Goal: Task Accomplishment & Management: Use online tool/utility

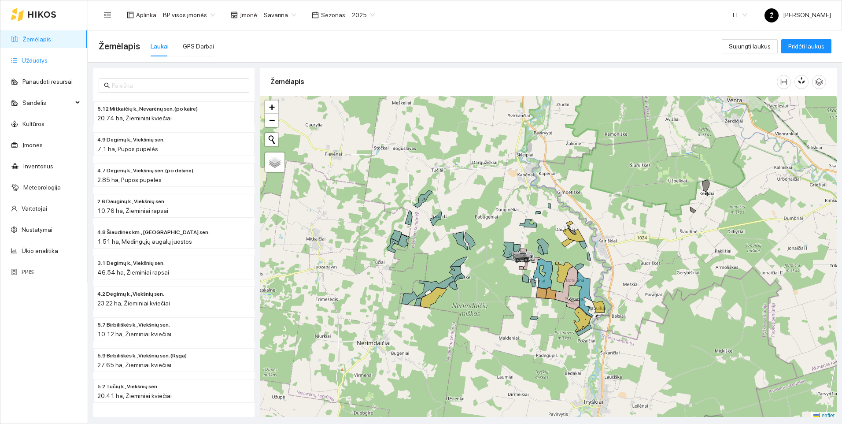
click at [41, 64] on link "Užduotys" at bounding box center [35, 60] width 26 height 7
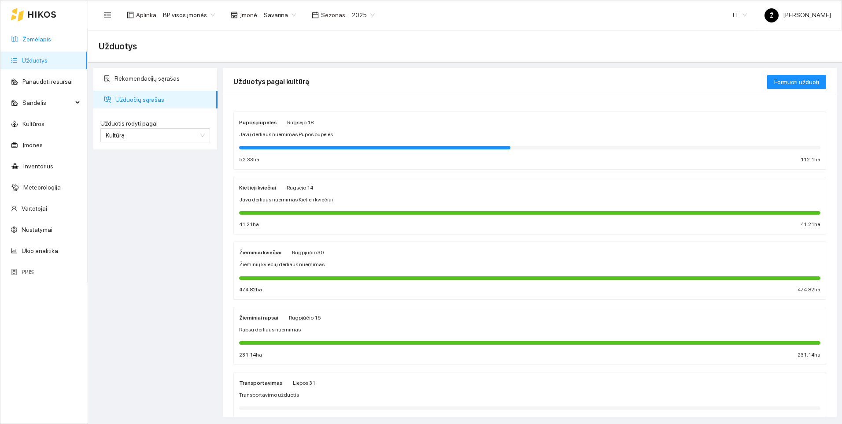
click at [47, 41] on link "Žemėlapis" at bounding box center [36, 39] width 29 height 7
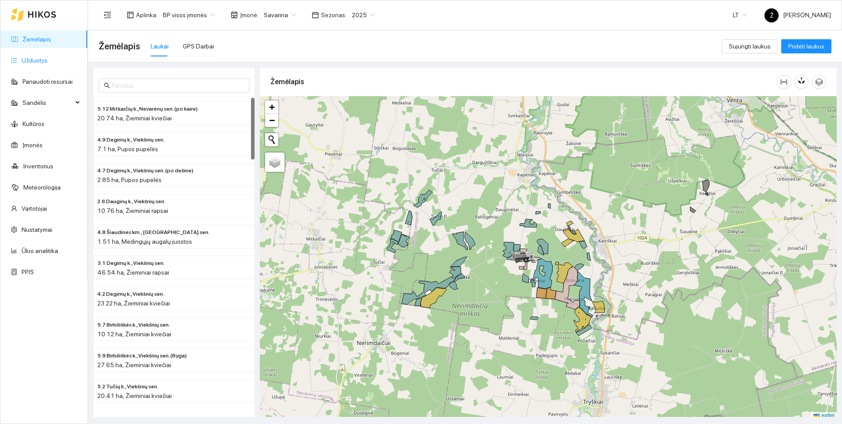
click at [48, 58] on link "Užduotys" at bounding box center [35, 60] width 26 height 7
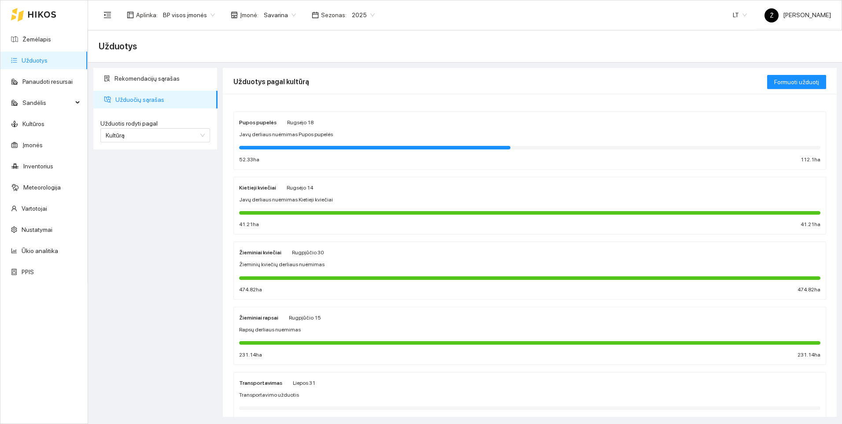
click at [288, 197] on span "Javų derliaus nuėmimas Kietieji kviečiai" at bounding box center [286, 199] width 94 height 8
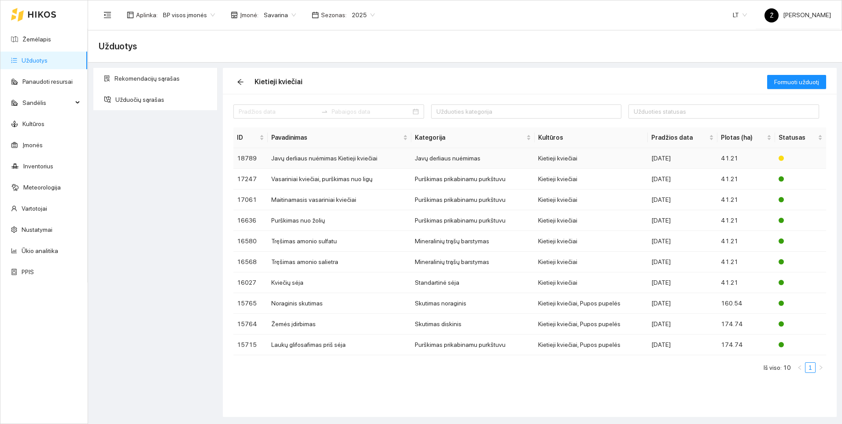
click at [291, 160] on td "Javų derliaus nuėmimas Kietieji kviečiai" at bounding box center [339, 158] width 143 height 21
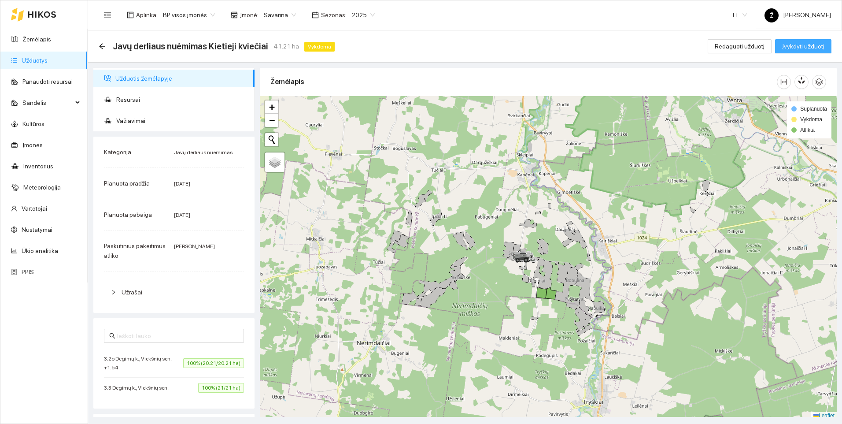
click at [809, 48] on span "Įvykdyti užduotį" at bounding box center [803, 46] width 42 height 10
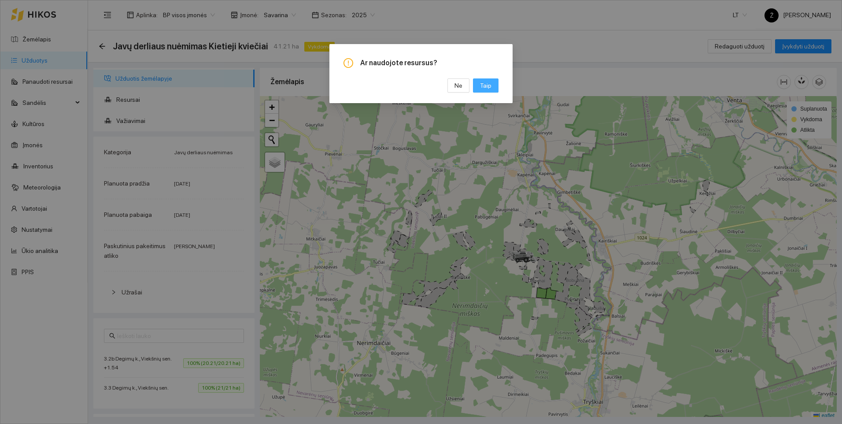
click at [489, 85] on span "Taip" at bounding box center [485, 86] width 11 height 10
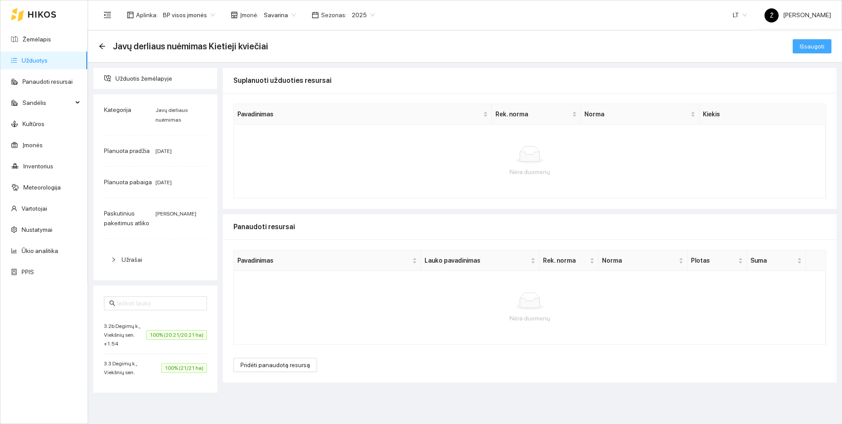
click at [803, 48] on span "Išsaugoti" at bounding box center [812, 46] width 25 height 10
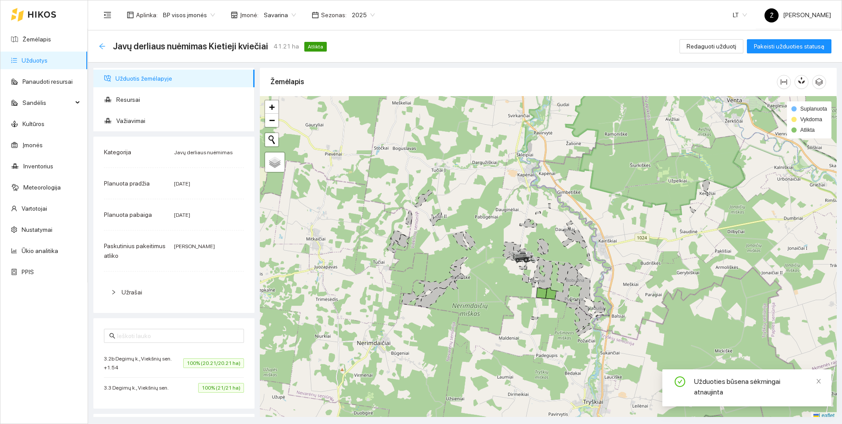
click at [100, 44] on icon "arrow-left" at bounding box center [102, 46] width 7 height 7
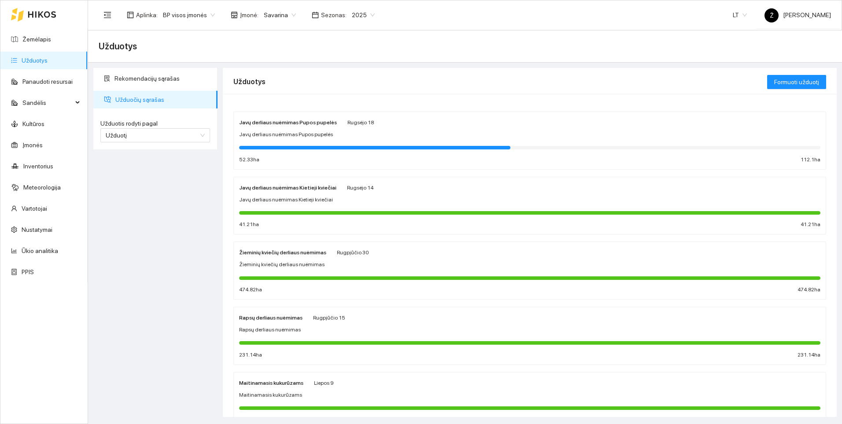
click at [319, 201] on span "Javų derliaus nuėmimas Kietieji kviečiai" at bounding box center [286, 199] width 94 height 8
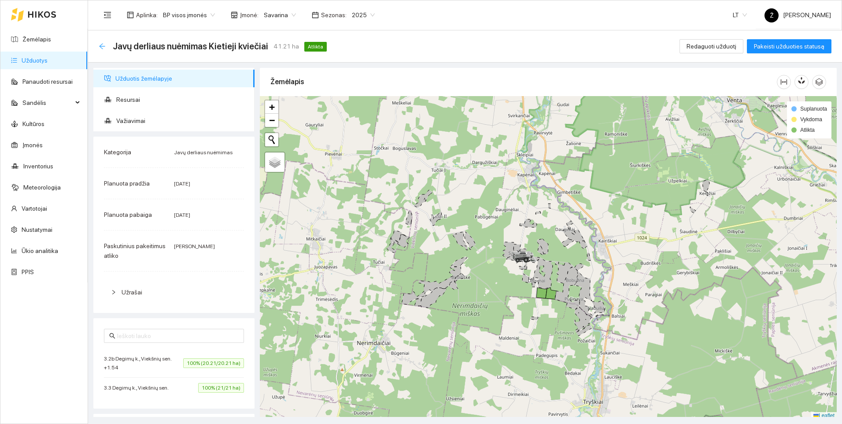
click at [99, 47] on icon "arrow-left" at bounding box center [102, 46] width 7 height 7
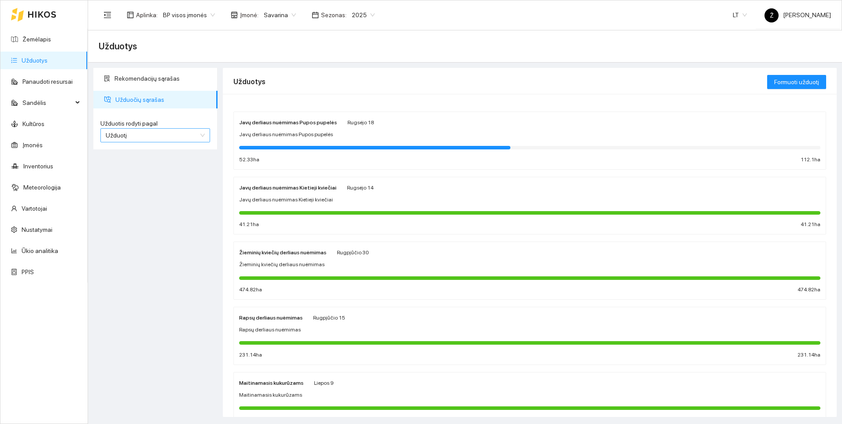
click at [169, 132] on span "Užduotį" at bounding box center [155, 135] width 99 height 13
click at [147, 165] on div "Kultūrą" at bounding box center [155, 167] width 99 height 10
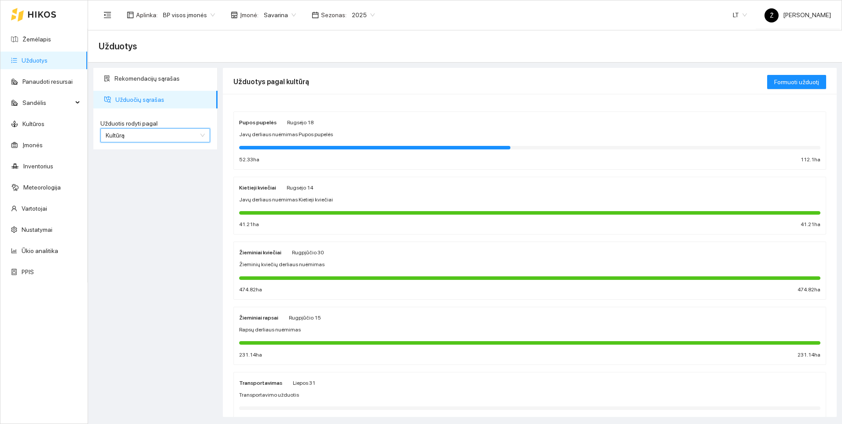
click at [276, 195] on span "Javų derliaus nuėmimas Kietieji kviečiai" at bounding box center [286, 199] width 94 height 8
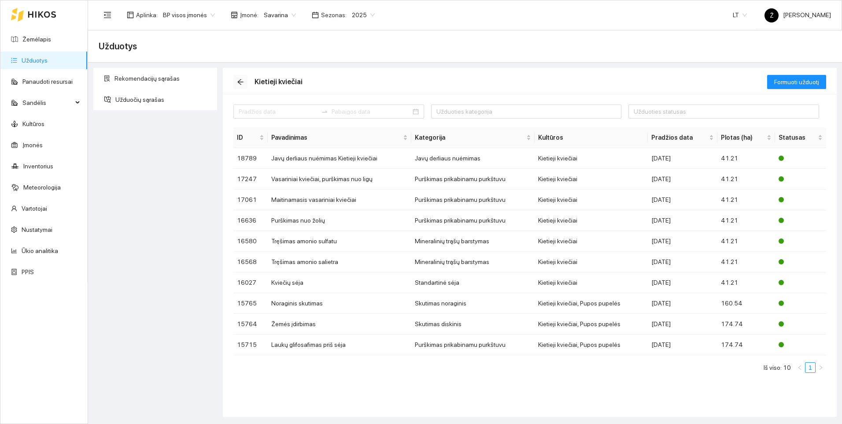
click at [238, 81] on icon "arrow-left" at bounding box center [240, 81] width 7 height 7
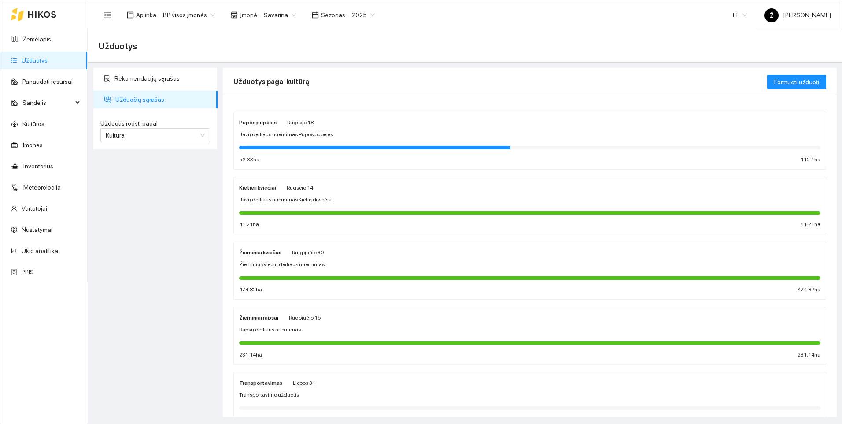
click at [308, 271] on div "Žieminiai kviečiai [DATE] Žieminių kviečių derliaus nuėmimas 474.82 ha 474.82 ha" at bounding box center [529, 270] width 581 height 47
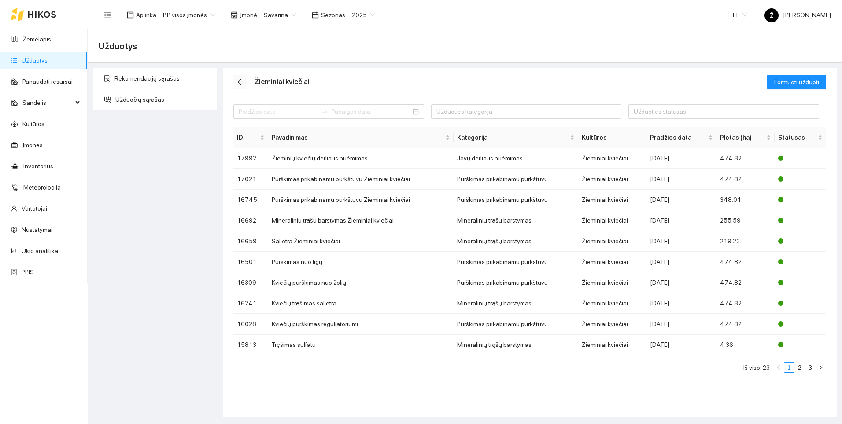
click at [239, 83] on icon "arrow-left" at bounding box center [240, 82] width 6 height 6
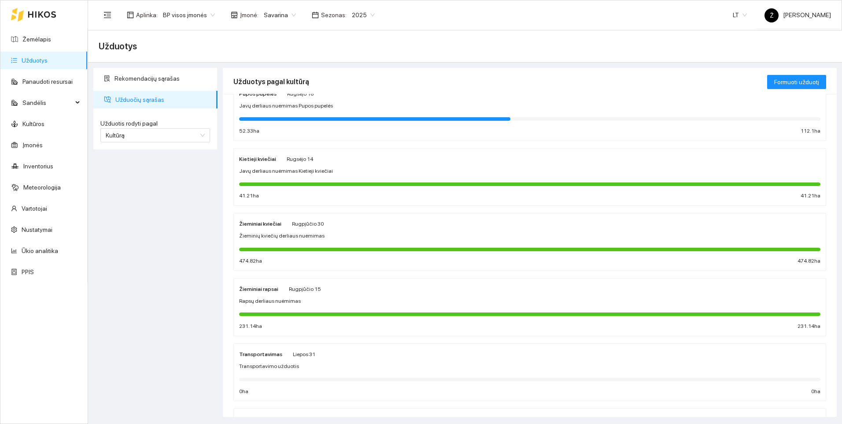
scroll to position [44, 0]
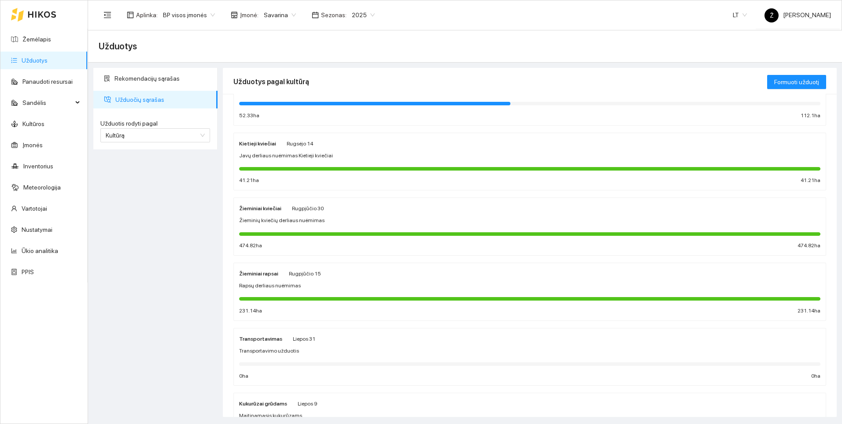
click at [291, 278] on div "Žieminiai rapsai [DATE] Rapsų derliaus nuėmimas 231.14 ha 231.14 ha" at bounding box center [529, 291] width 581 height 47
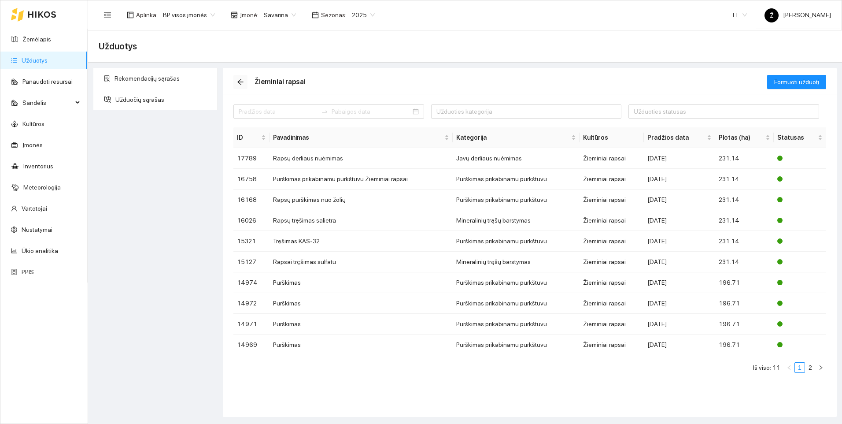
click at [244, 80] on span "arrow-left" at bounding box center [240, 81] width 13 height 7
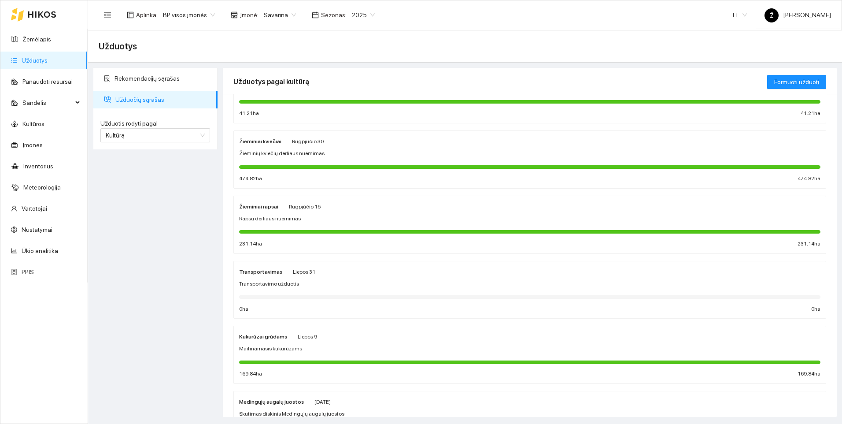
scroll to position [132, 0]
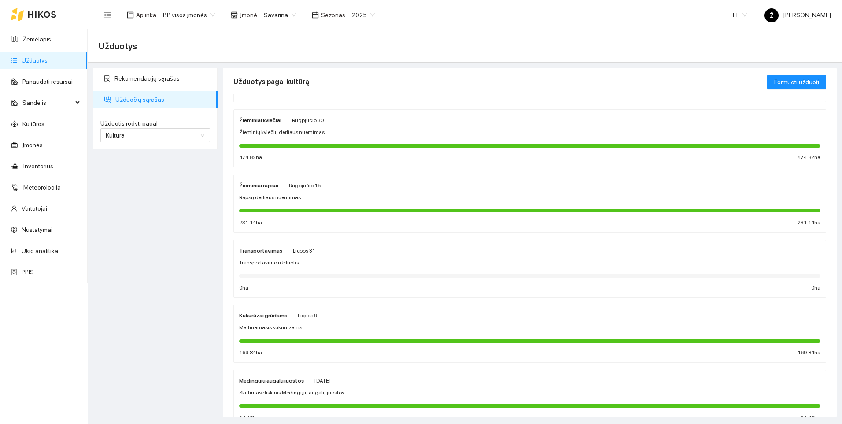
click at [273, 329] on span "Maitinamasis kukurūzams" at bounding box center [270, 327] width 63 height 8
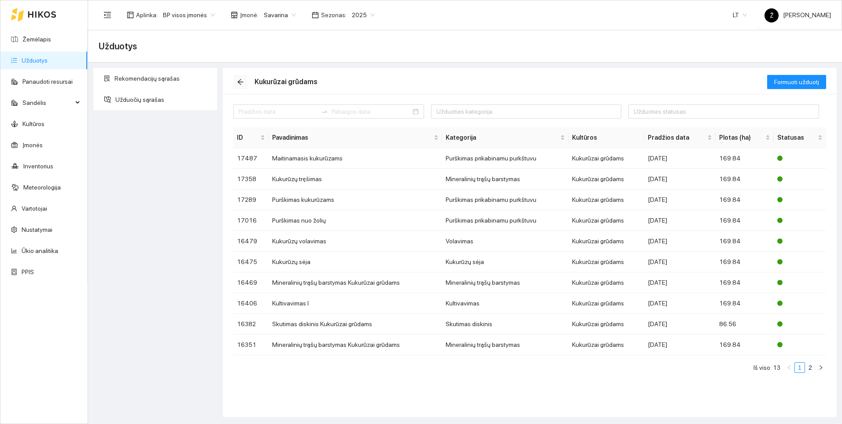
click at [240, 78] on icon "arrow-left" at bounding box center [240, 81] width 7 height 7
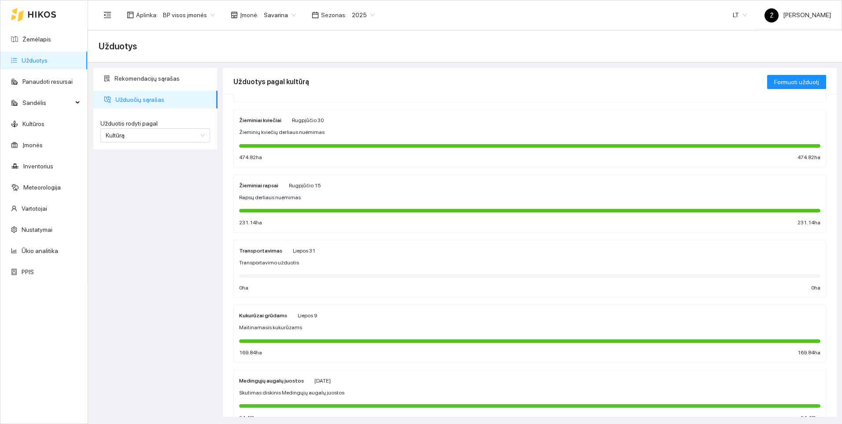
scroll to position [176, 0]
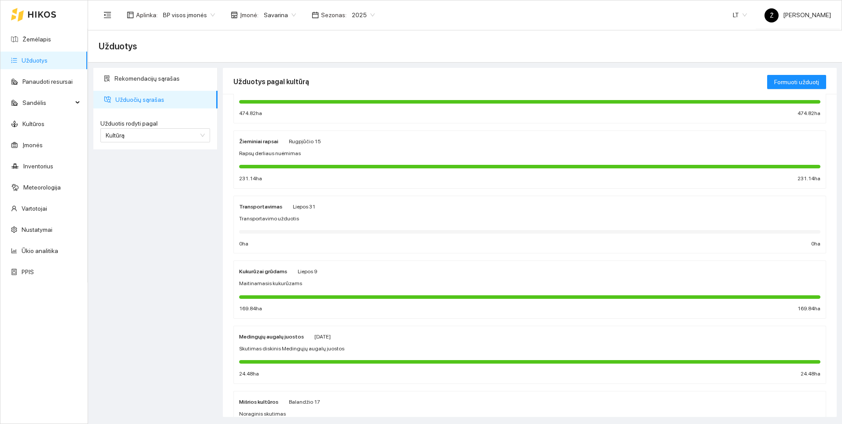
click at [300, 291] on div at bounding box center [529, 296] width 581 height 10
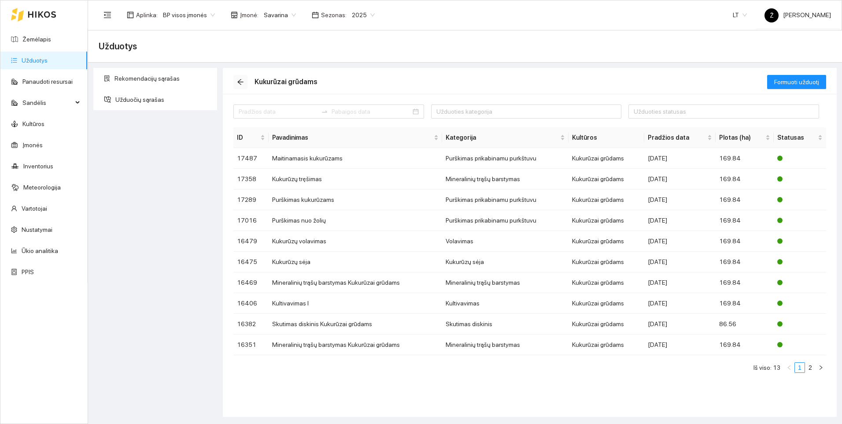
click at [238, 81] on icon "arrow-left" at bounding box center [240, 81] width 7 height 7
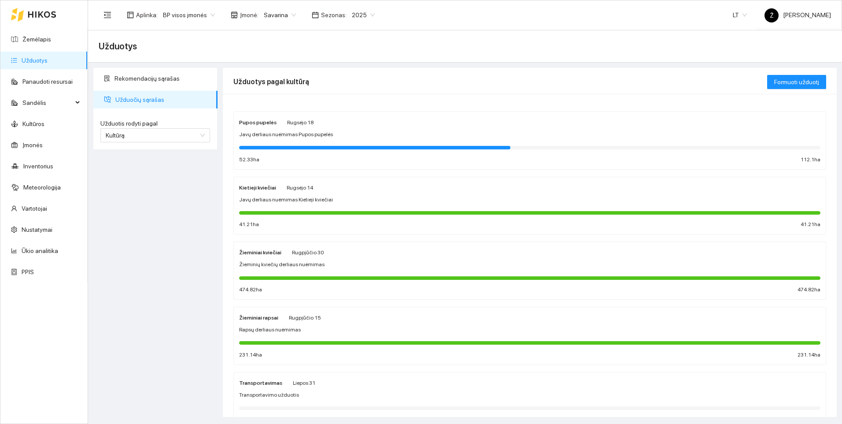
click at [324, 335] on div "Žieminiai rapsai [DATE] Rapsų derliaus nuėmimas 231.14 ha 231.14 ha" at bounding box center [529, 335] width 581 height 47
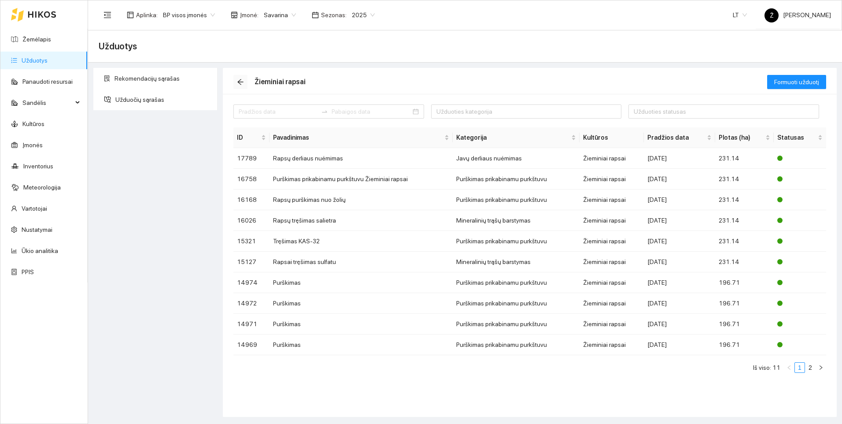
click at [243, 84] on icon "arrow-left" at bounding box center [240, 81] width 7 height 7
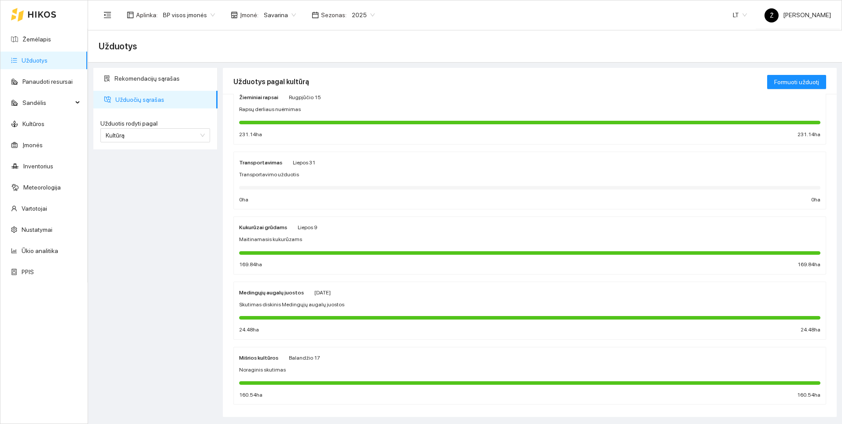
scroll to position [232, 0]
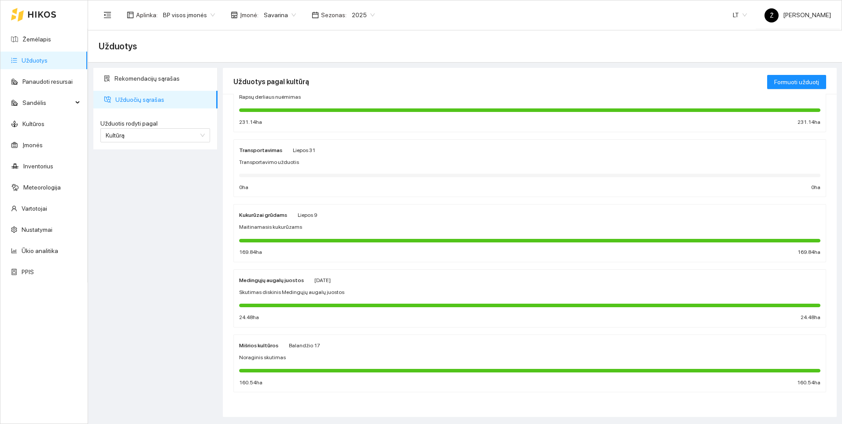
click at [278, 372] on div at bounding box center [529, 370] width 581 height 4
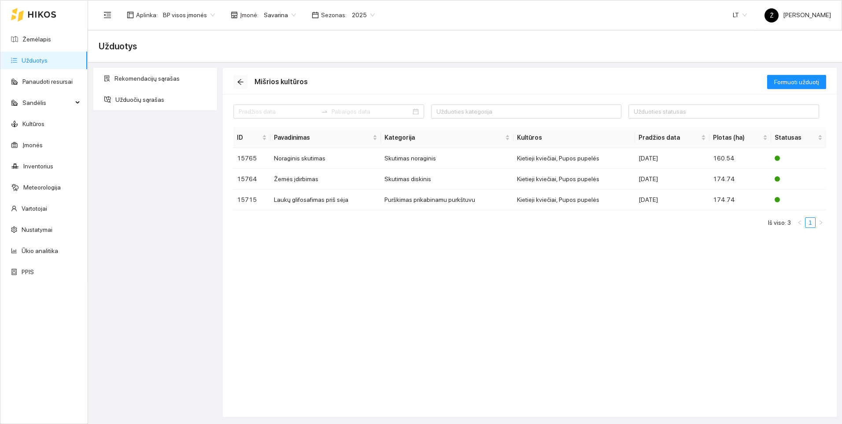
click at [243, 81] on icon "arrow-left" at bounding box center [240, 81] width 7 height 7
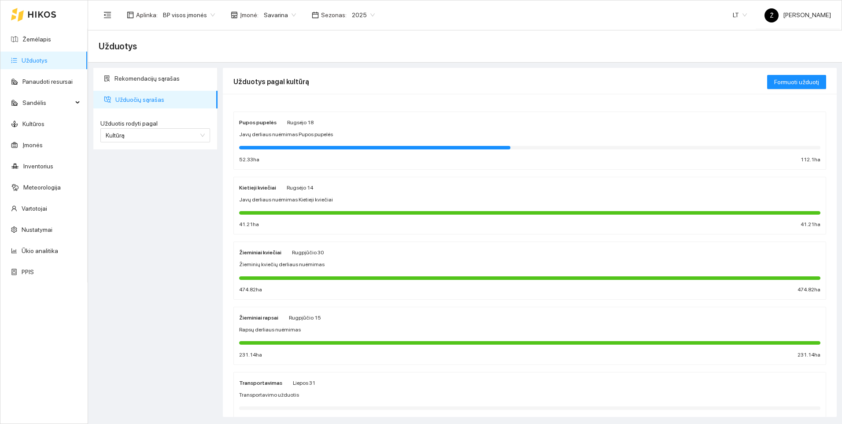
click at [269, 141] on div "Pupos pupelės [DATE] Javų derliaus nuėmimas Pupos pupelės 52.33 ha 112.1 ha" at bounding box center [529, 140] width 581 height 47
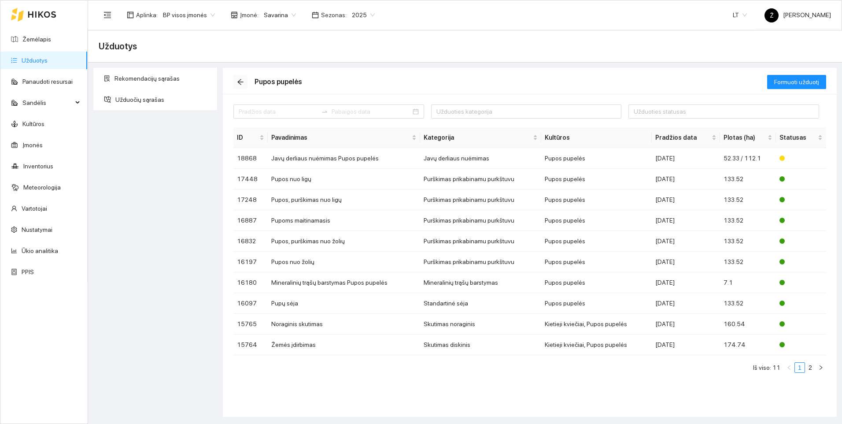
click at [238, 86] on button "button" at bounding box center [240, 82] width 14 height 14
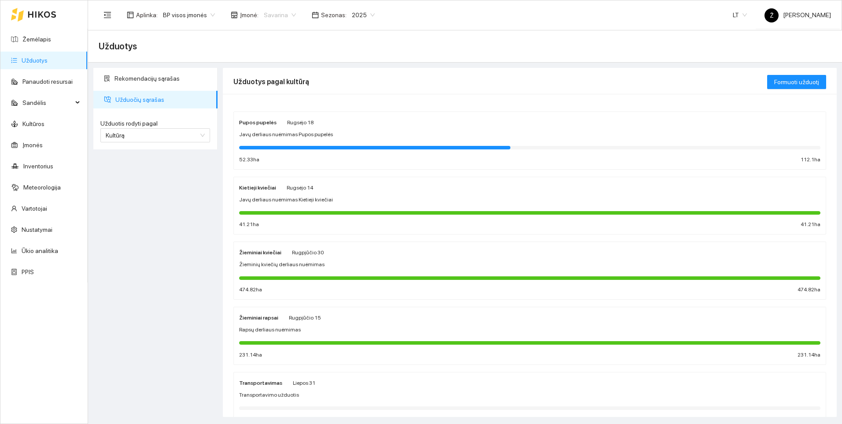
click at [288, 14] on span "Savarina" at bounding box center [280, 14] width 32 height 13
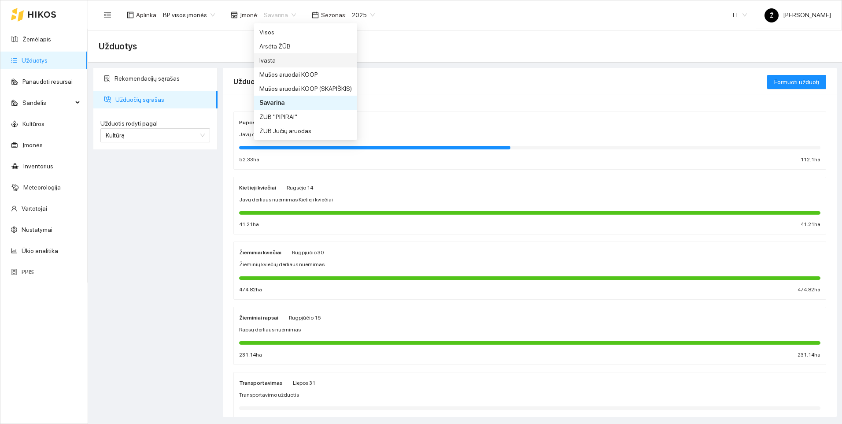
click at [277, 60] on div "Ivasta" at bounding box center [305, 60] width 92 height 10
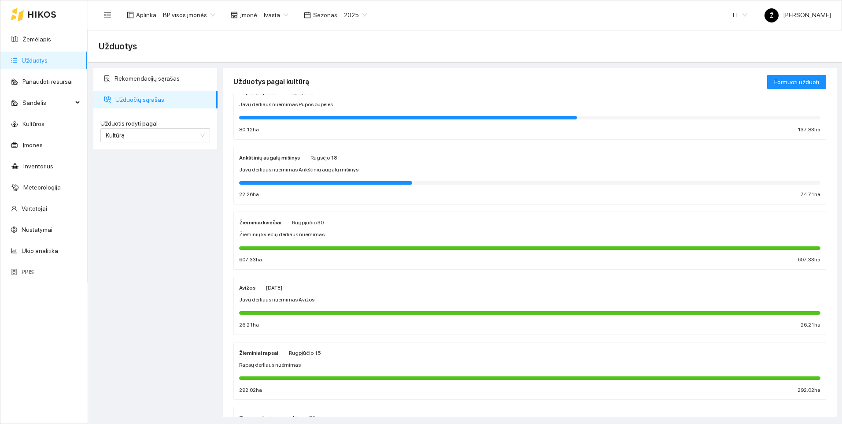
scroll to position [44, 0]
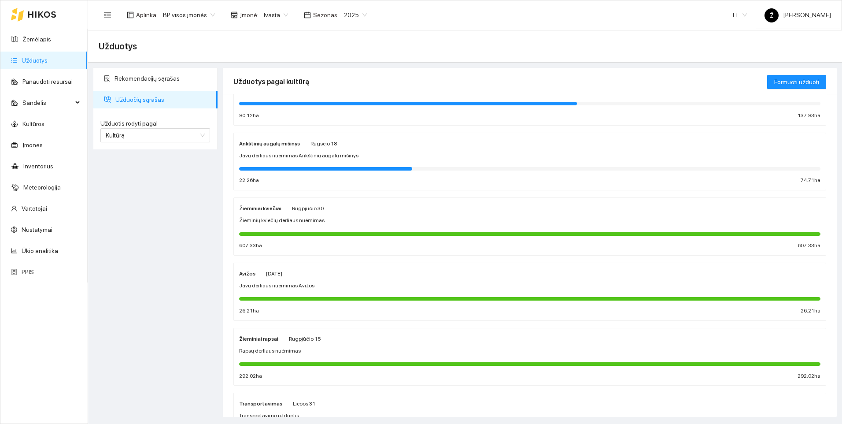
click at [291, 226] on div "Žieminiai kviečiai [DATE] Žieminių kviečių derliaus nuėmimas 607.33 ha 607.33 ha" at bounding box center [529, 226] width 581 height 47
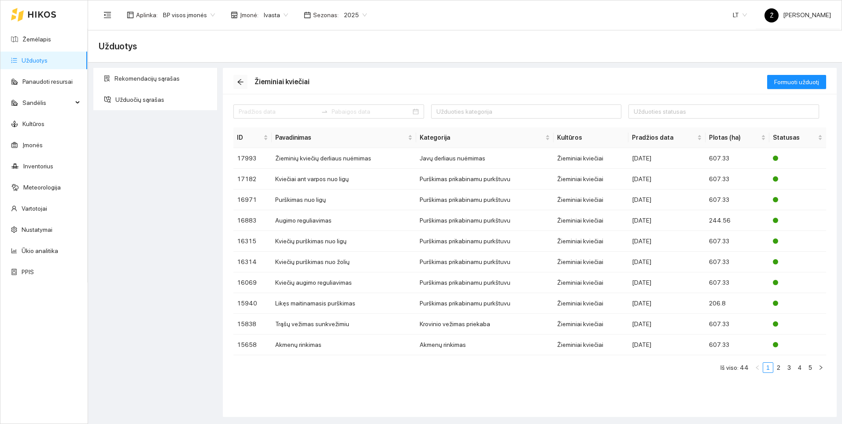
click at [240, 85] on button "button" at bounding box center [240, 82] width 14 height 14
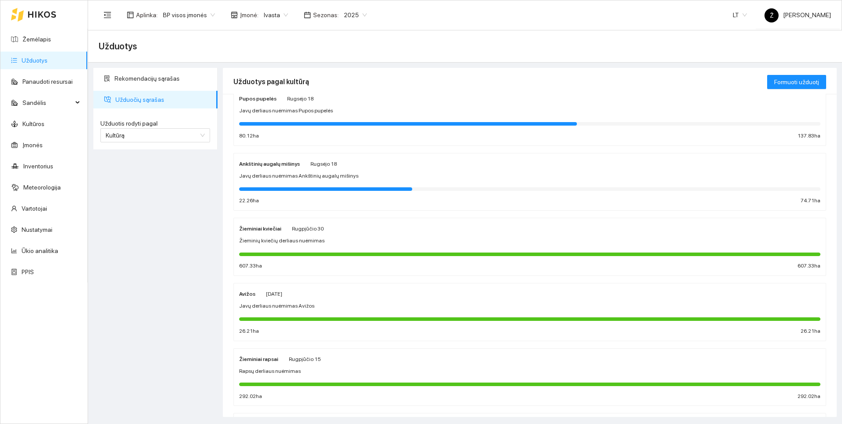
scroll to position [44, 0]
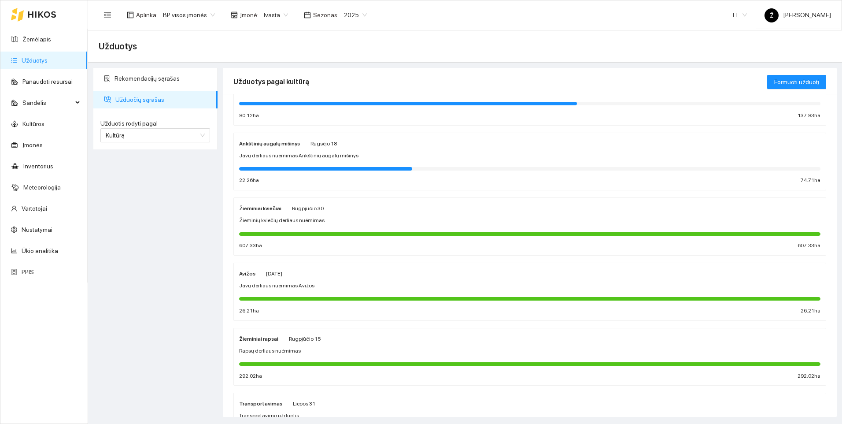
click at [269, 294] on div at bounding box center [529, 298] width 581 height 10
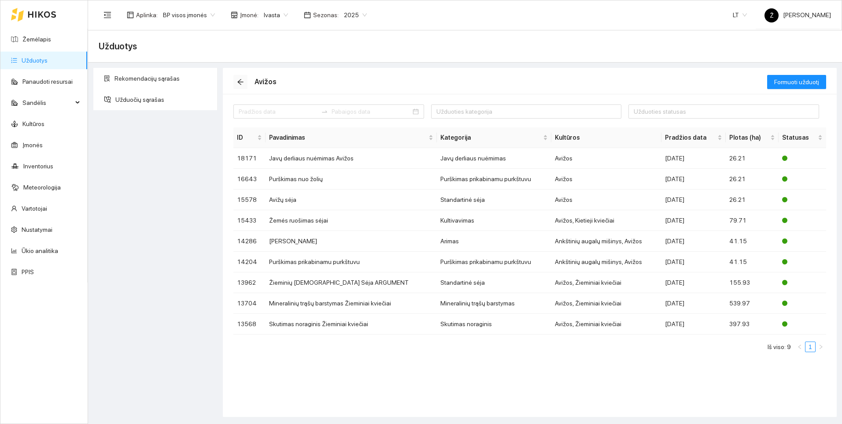
click at [237, 80] on span "arrow-left" at bounding box center [240, 81] width 13 height 7
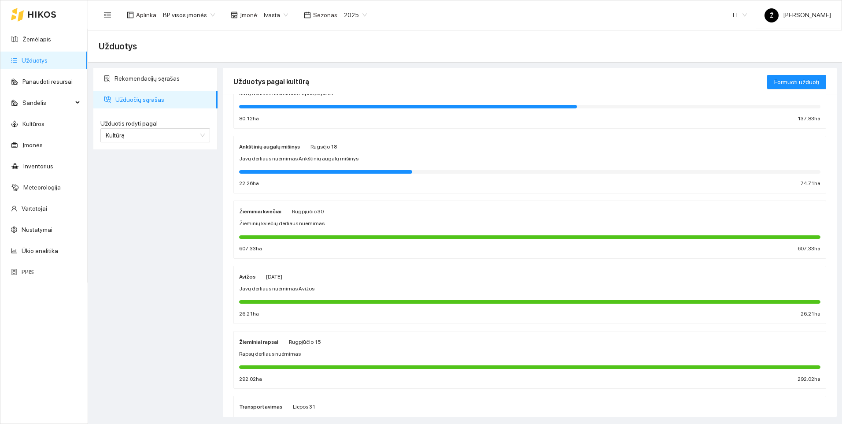
scroll to position [88, 0]
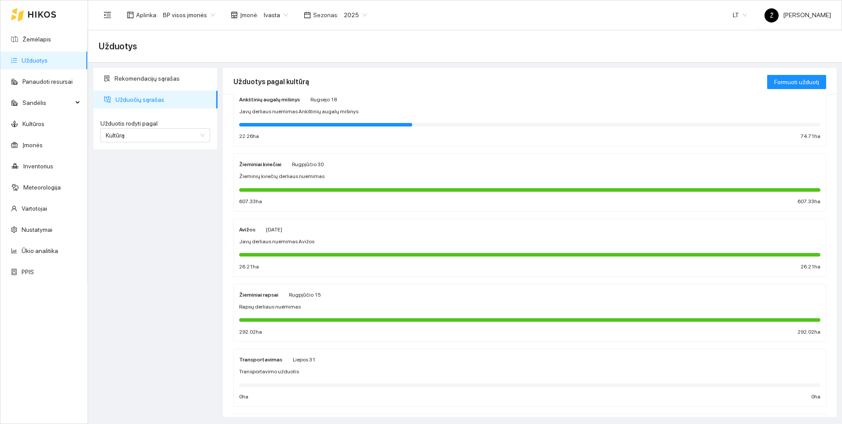
click at [298, 302] on div "Žieminiai rapsai [DATE] Rapsų derliaus nuėmimas 292.02 ha 292.02 ha" at bounding box center [529, 312] width 581 height 47
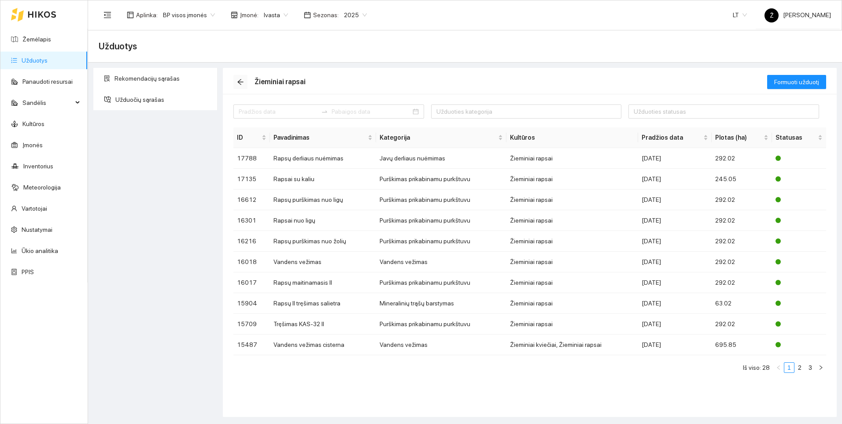
click at [236, 82] on span "arrow-left" at bounding box center [240, 81] width 13 height 7
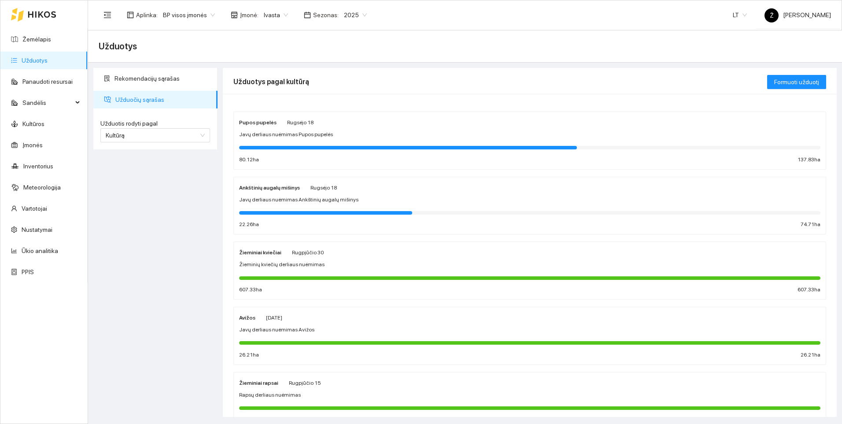
click at [293, 140] on div "Pupos pupelės [DATE] Javų derliaus nuėmimas Pupos pupelės 80.12 ha 137.83 ha" at bounding box center [529, 140] width 581 height 47
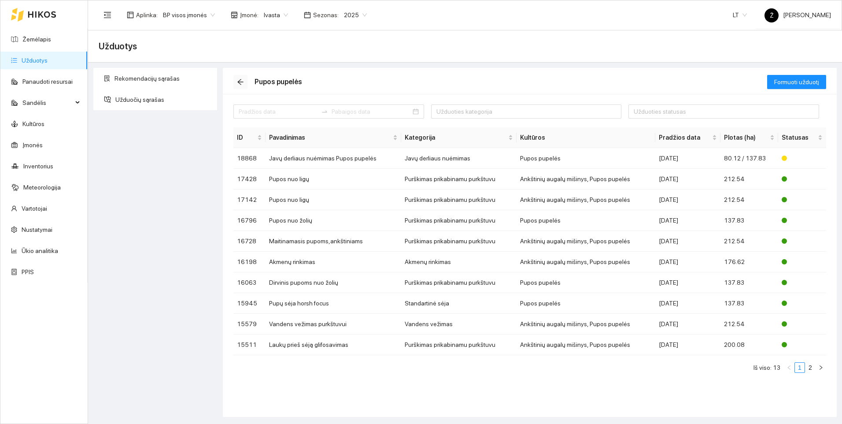
click at [246, 84] on span "arrow-left" at bounding box center [240, 81] width 13 height 7
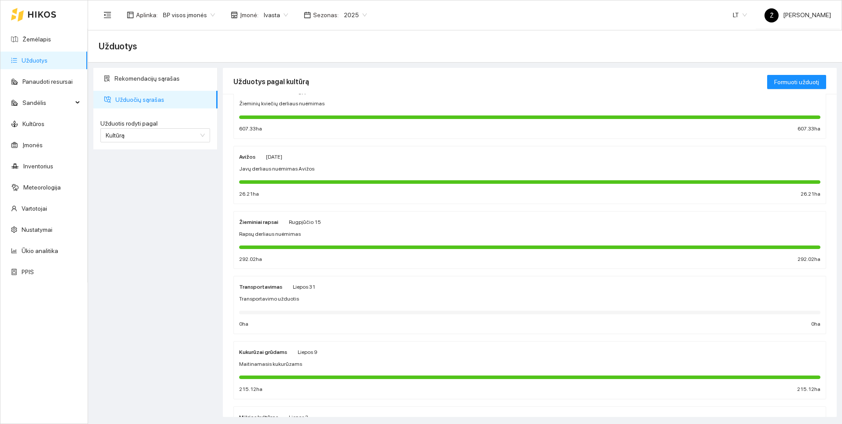
scroll to position [176, 0]
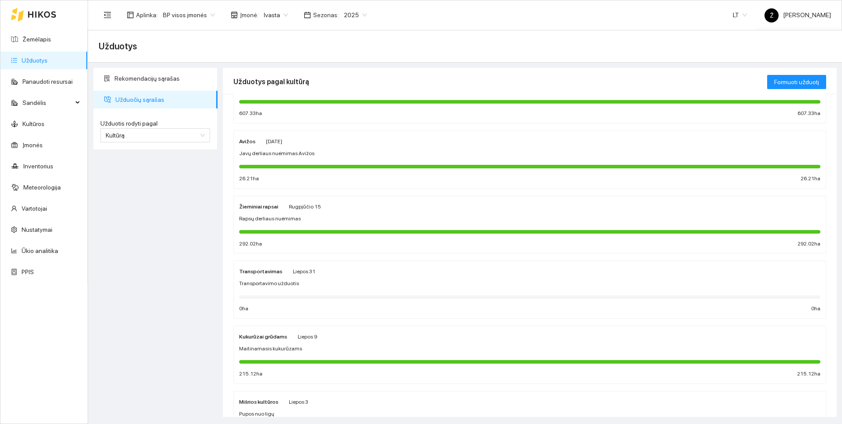
click at [288, 343] on div "Kukurūzai grūdams [DATE] Maitinamasis kukurūzams 215.12 ha 215.12 ha" at bounding box center [529, 354] width 581 height 47
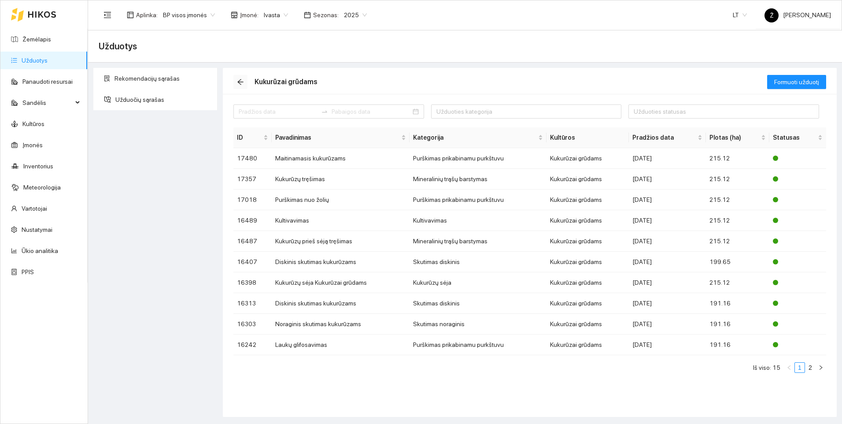
click at [237, 79] on icon "arrow-left" at bounding box center [240, 81] width 7 height 7
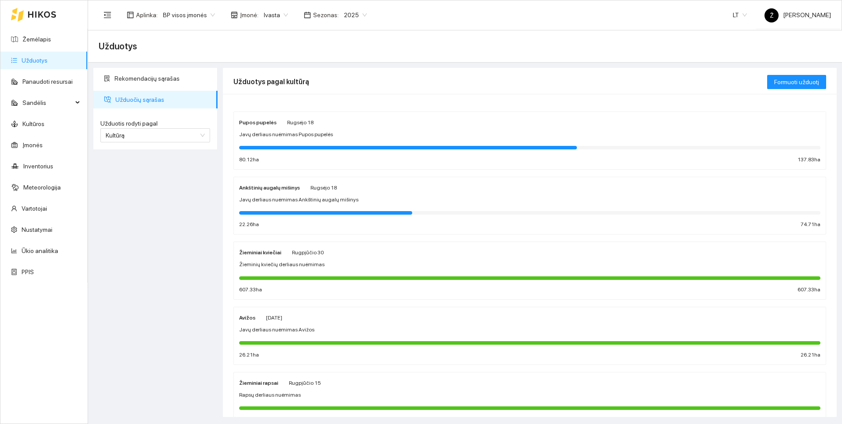
click at [347, 14] on span "2025" at bounding box center [355, 14] width 23 height 13
click at [346, 113] on div "2026" at bounding box center [348, 117] width 23 height 10
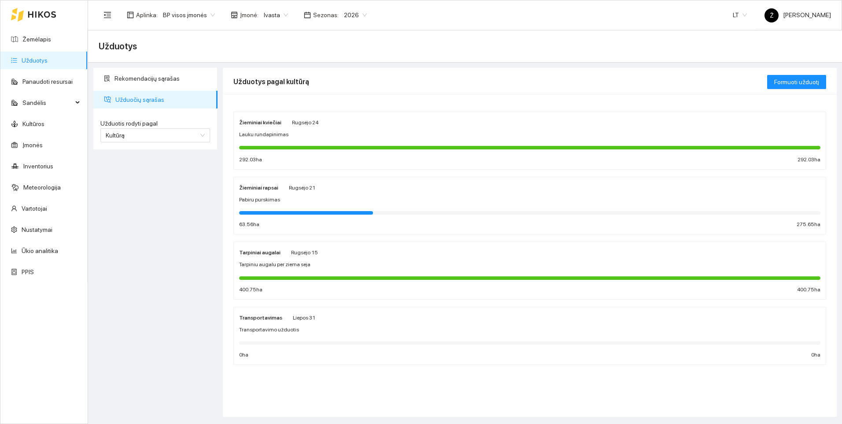
click at [314, 144] on div at bounding box center [529, 147] width 581 height 10
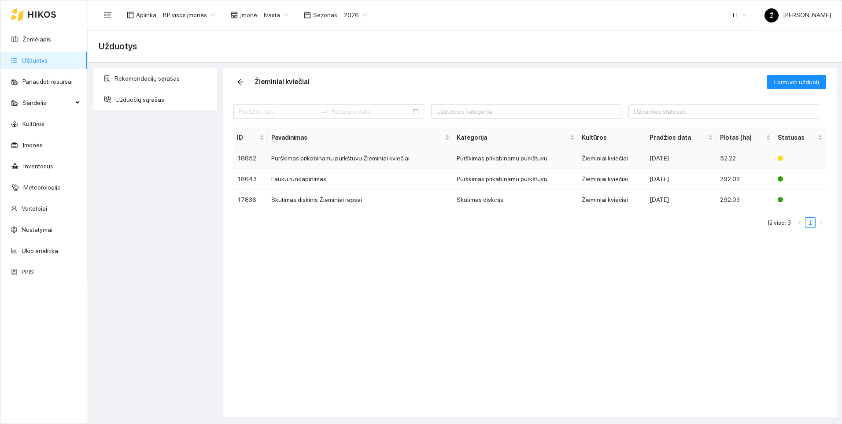
click at [319, 161] on td "Purškimas prikabinamu purkštuvu Žieminiai kviečiai" at bounding box center [360, 158] width 185 height 21
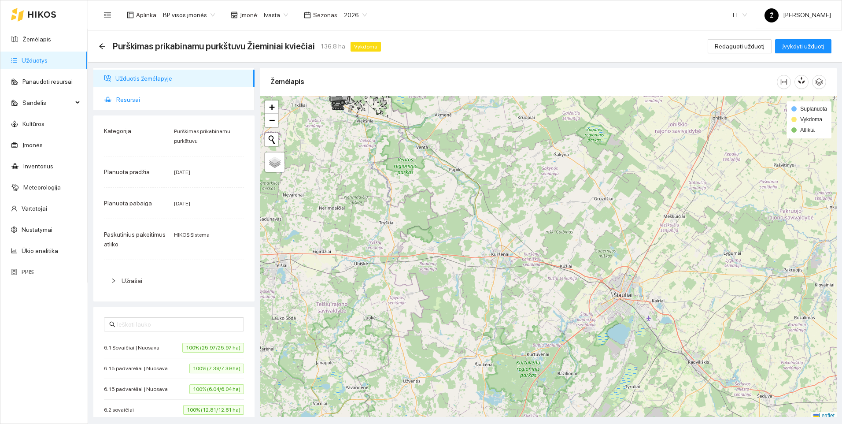
click at [143, 99] on span "Resursai" at bounding box center [181, 100] width 131 height 18
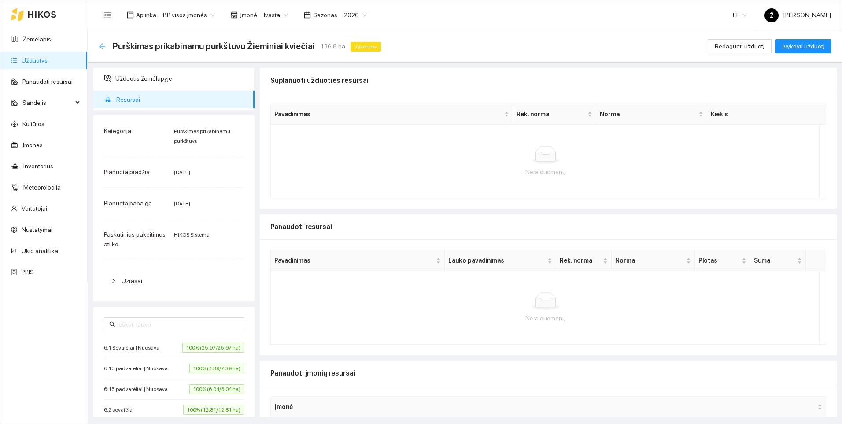
click at [103, 46] on icon "arrow-left" at bounding box center [102, 46] width 6 height 6
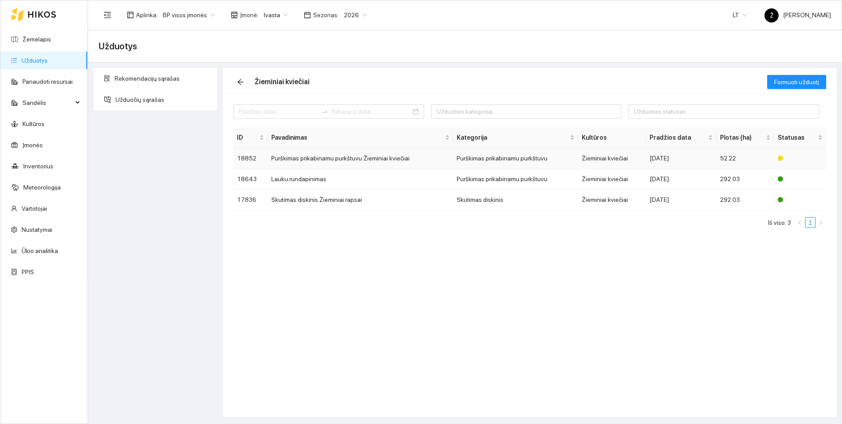
click at [300, 162] on td "Purškimas prikabinamu purkštuvu Žieminiai kviečiai" at bounding box center [360, 158] width 185 height 21
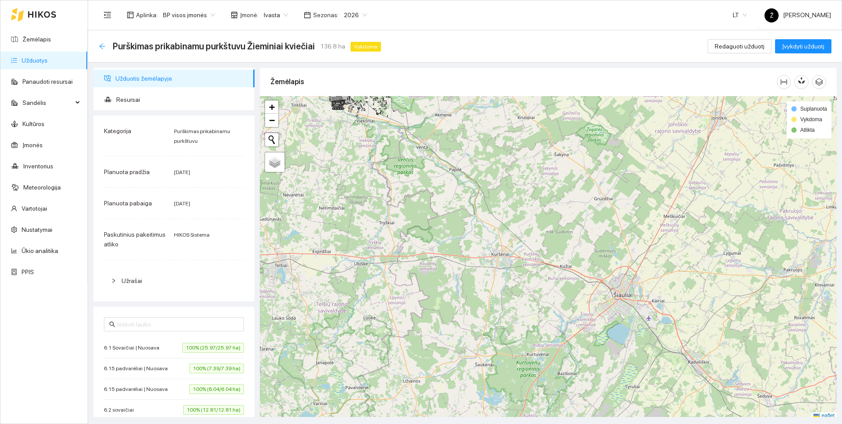
click at [102, 45] on icon "arrow-left" at bounding box center [102, 46] width 7 height 7
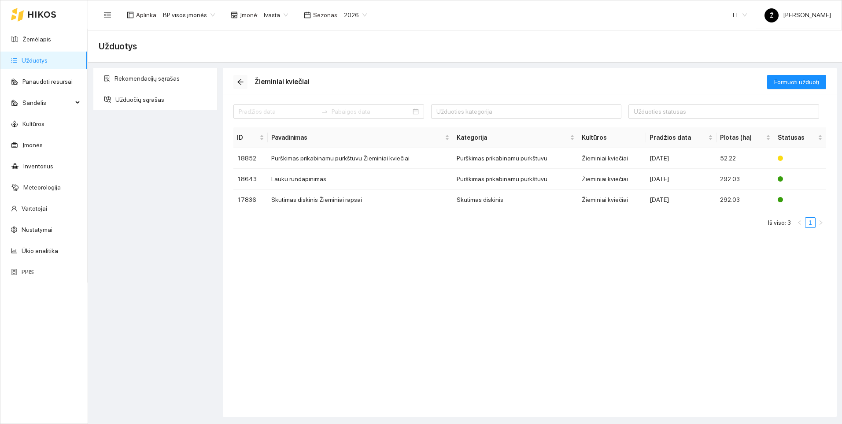
click at [242, 83] on icon "arrow-left" at bounding box center [240, 81] width 7 height 7
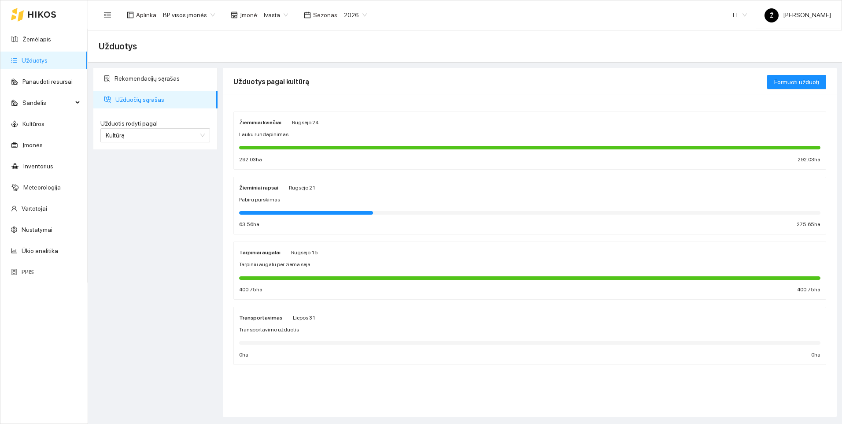
click at [307, 272] on div "Tarpiniai augalai Rugsėjo 15 Tarpiniu augalu per ziema seja 400.75 ha 400.75 ha" at bounding box center [529, 270] width 581 height 47
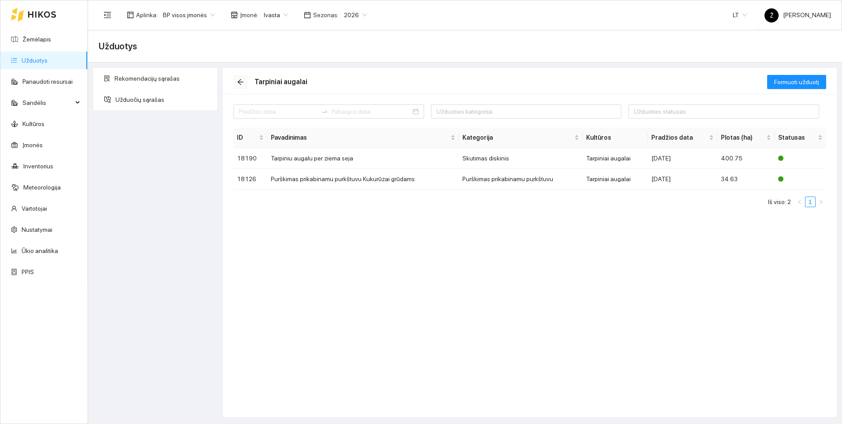
click at [245, 80] on span "arrow-left" at bounding box center [240, 81] width 13 height 7
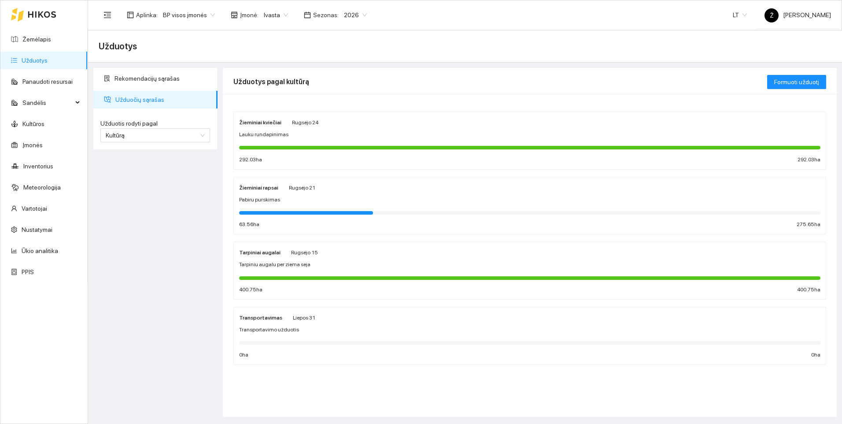
click at [296, 203] on div "Pabiru purskimas" at bounding box center [529, 199] width 581 height 8
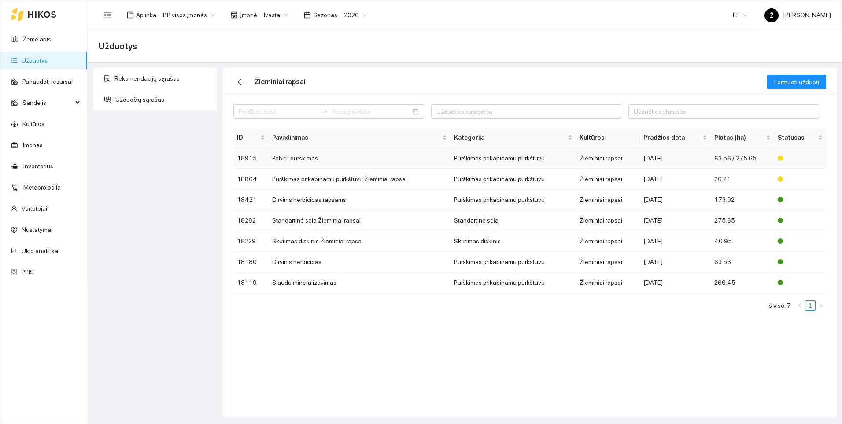
click at [303, 162] on td "Pabiru purskimas" at bounding box center [360, 158] width 182 height 21
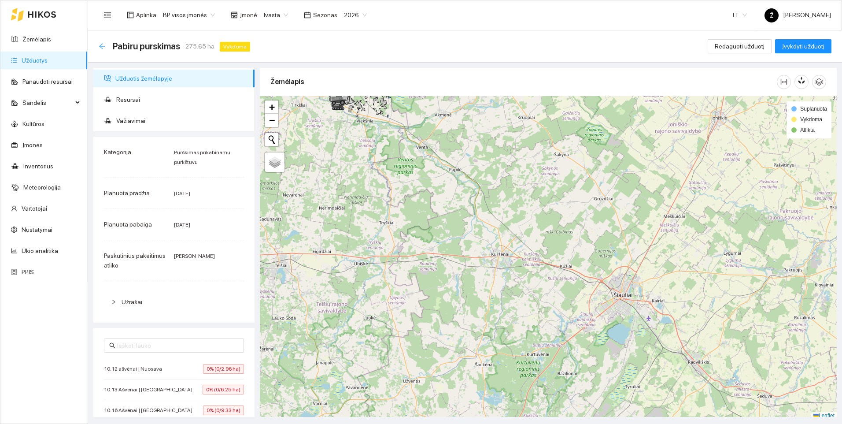
click at [102, 45] on icon "arrow-left" at bounding box center [102, 46] width 7 height 7
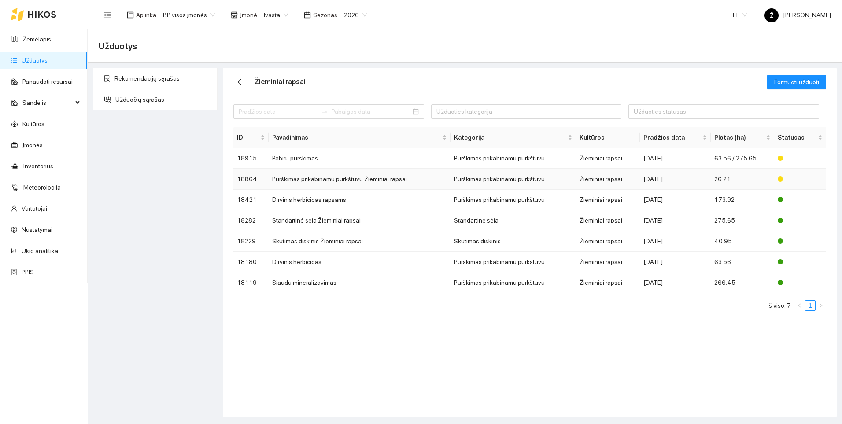
click at [321, 178] on td "Purškimas prikabinamu purkštuvu Žieminiai rapsai" at bounding box center [360, 179] width 182 height 21
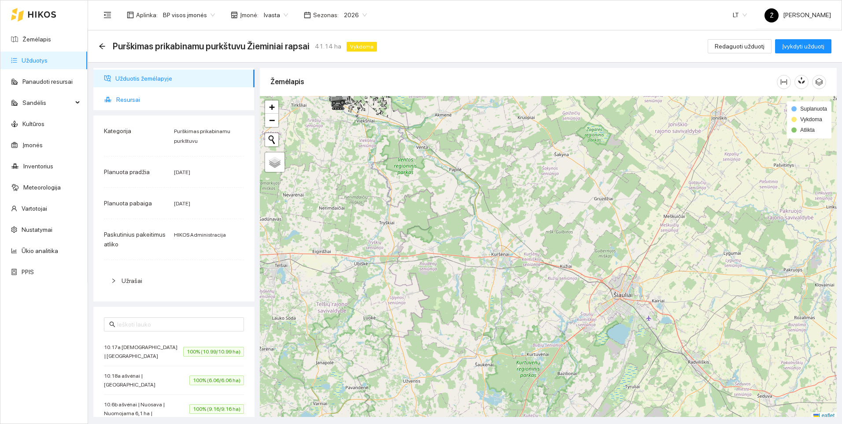
click at [134, 99] on span "Resursai" at bounding box center [181, 100] width 131 height 18
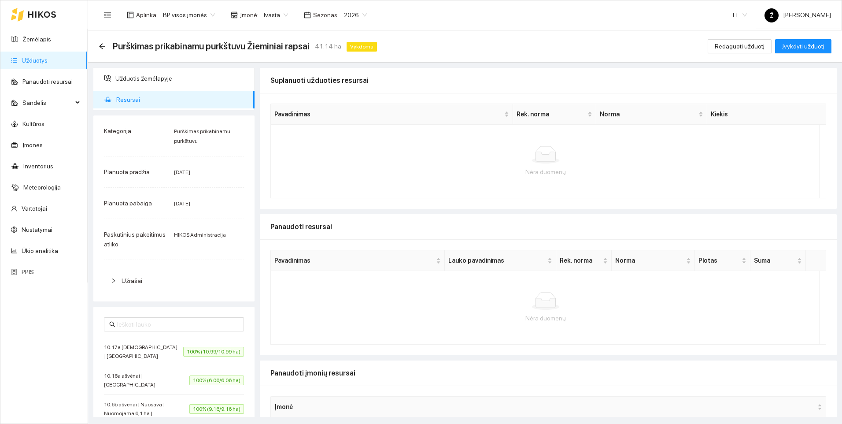
click at [97, 42] on div "Purškimas prikabinamu purkštuvu Žieminiai rapsai 41.14 ha Vykdoma Redaguoti užd…" at bounding box center [465, 46] width 754 height 32
click at [103, 48] on icon "arrow-left" at bounding box center [102, 46] width 7 height 7
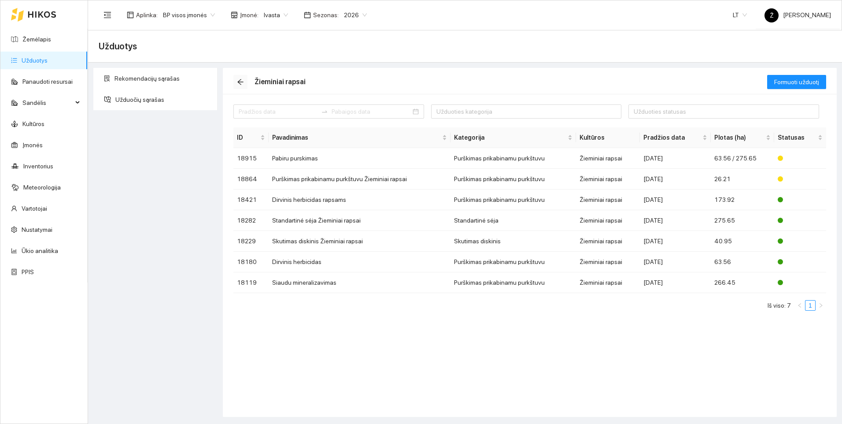
click at [240, 83] on icon "arrow-left" at bounding box center [240, 81] width 7 height 7
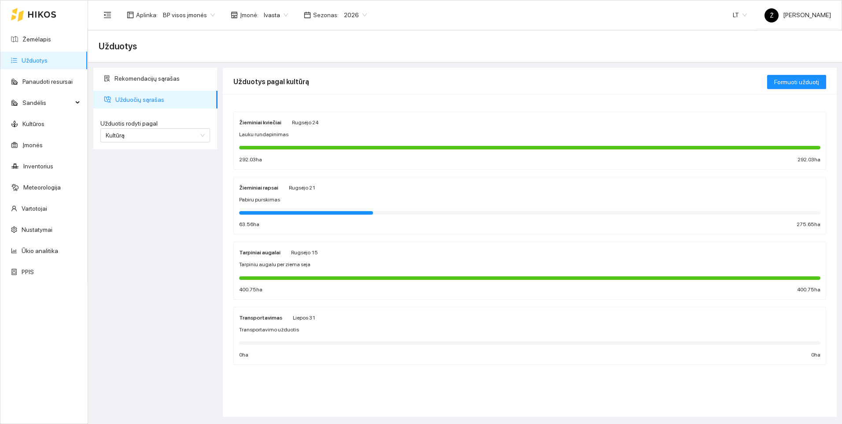
click at [296, 137] on div "Lauku rundapinimas" at bounding box center [529, 134] width 581 height 8
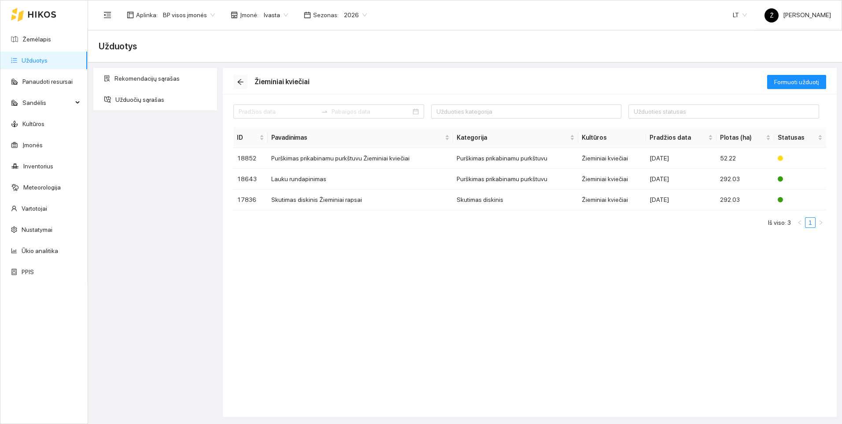
click at [243, 78] on button "button" at bounding box center [240, 82] width 14 height 14
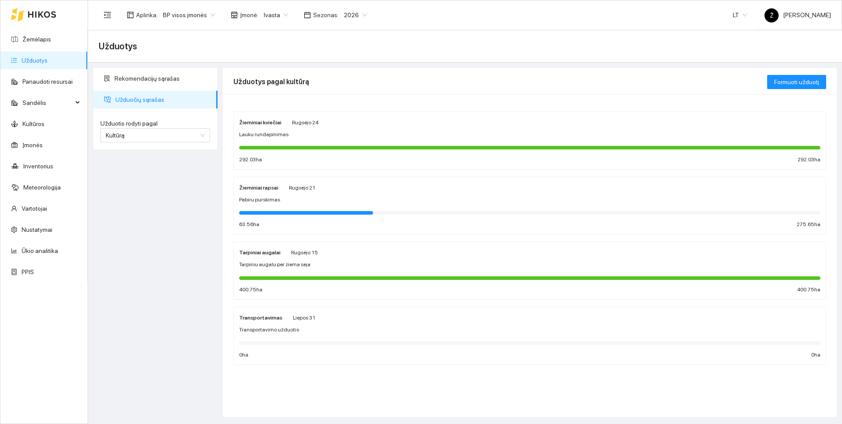
click at [308, 147] on div at bounding box center [529, 148] width 581 height 4
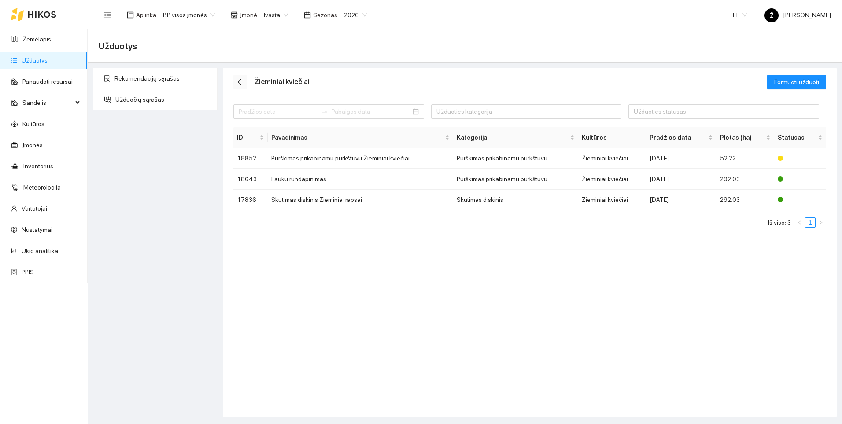
click at [244, 83] on span "arrow-left" at bounding box center [240, 81] width 13 height 7
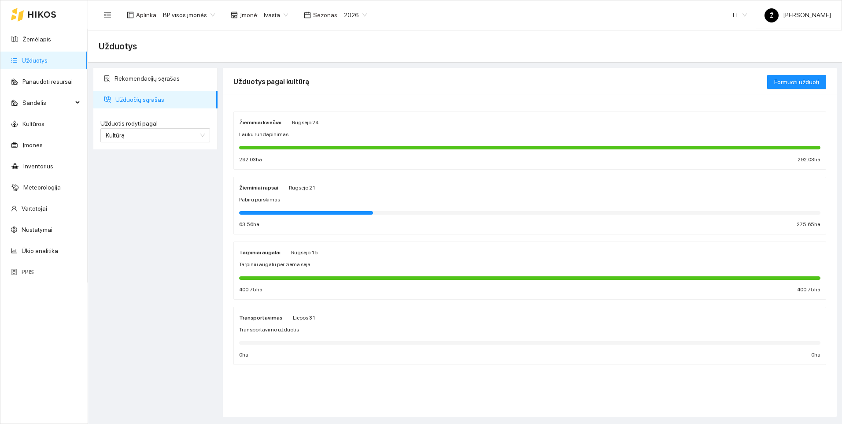
click at [249, 122] on strong "Žieminiai kviečiai" at bounding box center [260, 122] width 42 height 6
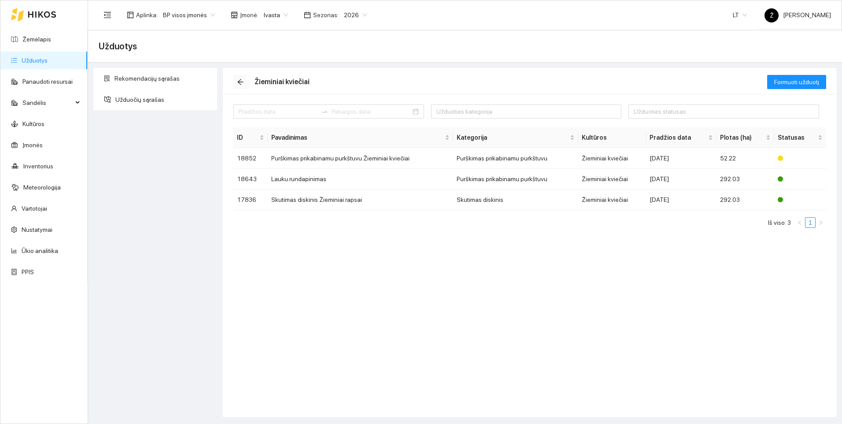
click at [242, 86] on button "button" at bounding box center [240, 82] width 14 height 14
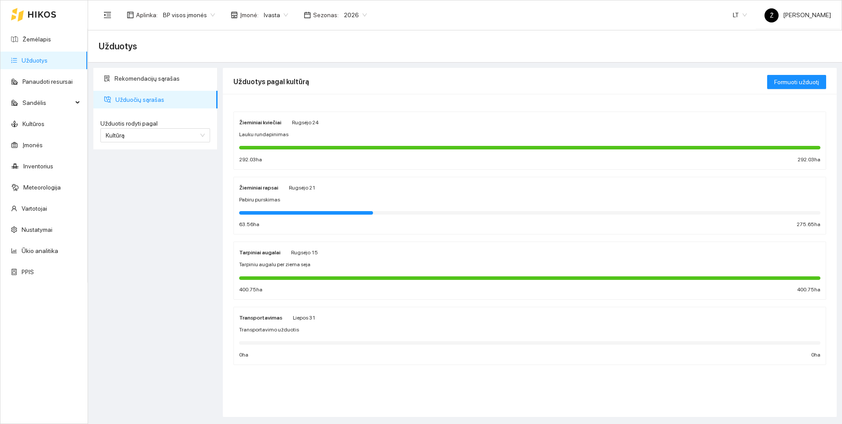
click at [271, 205] on div "Žieminiai rapsai [DATE] Pabiru purskimas 63.56 ha 275.65 ha" at bounding box center [529, 205] width 581 height 47
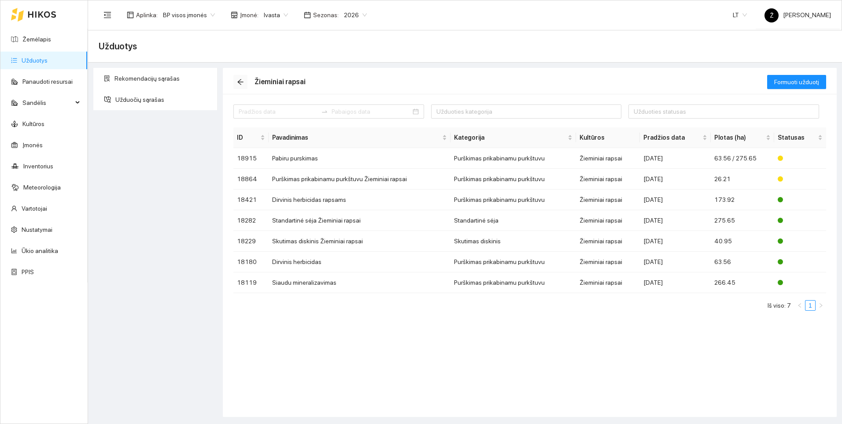
click at [237, 83] on icon "arrow-left" at bounding box center [240, 81] width 7 height 7
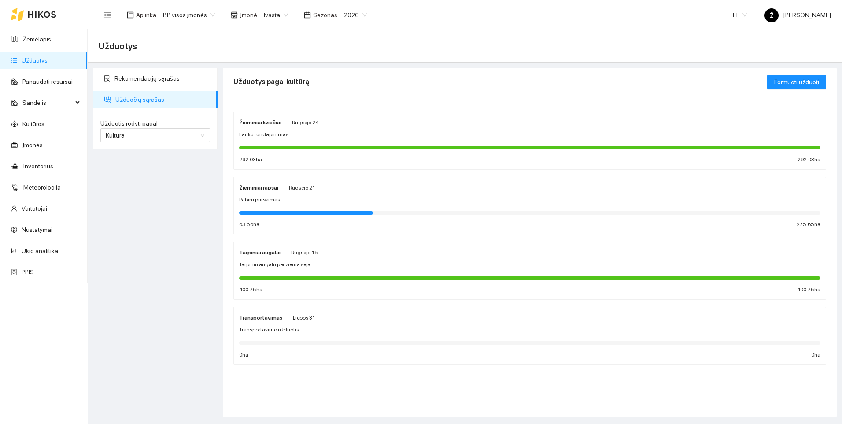
click at [298, 269] on div "Tarpiniai augalai Rugsėjo 15 Tarpiniu augalu per ziema seja 400.75 ha 400.75 ha" at bounding box center [529, 270] width 581 height 47
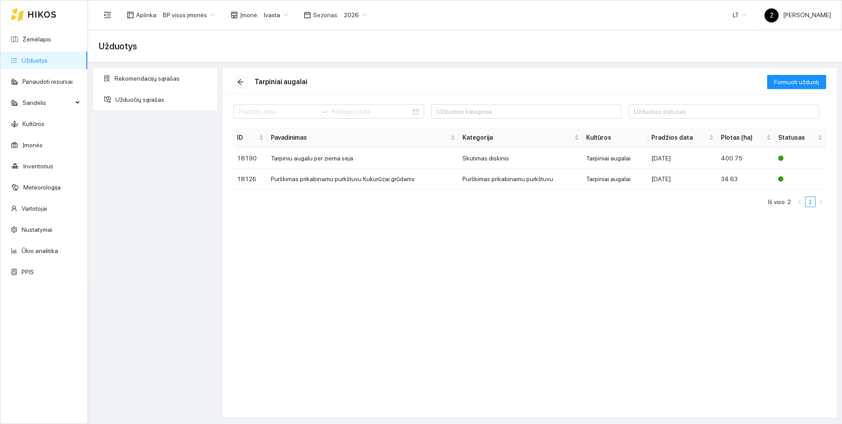
click at [242, 84] on icon "arrow-left" at bounding box center [240, 81] width 7 height 7
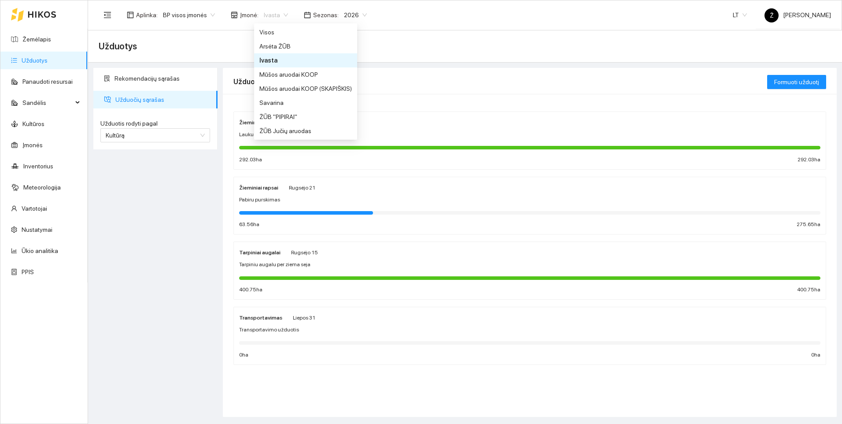
click at [280, 13] on span "Ivasta" at bounding box center [276, 14] width 24 height 13
click at [268, 100] on div "Savarina" at bounding box center [305, 103] width 92 height 10
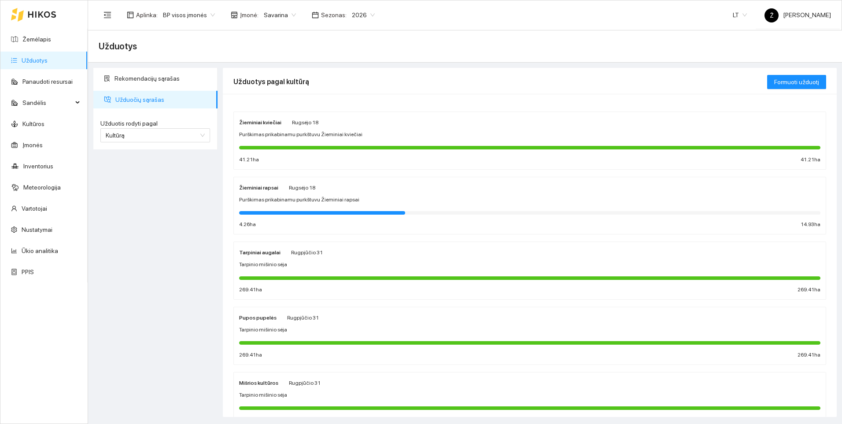
click at [255, 125] on strong "Žieminiai kviečiai" at bounding box center [260, 122] width 42 height 6
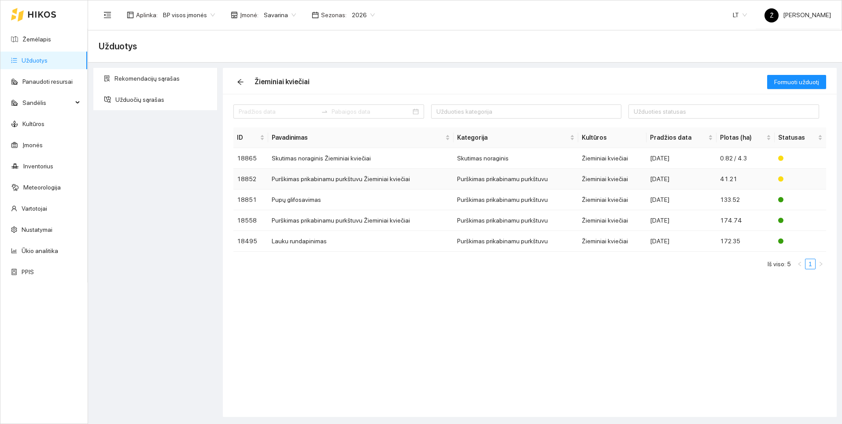
click at [334, 175] on td "Purškimas prikabinamu purkštuvu Žieminiai kviečiai" at bounding box center [360, 179] width 185 height 21
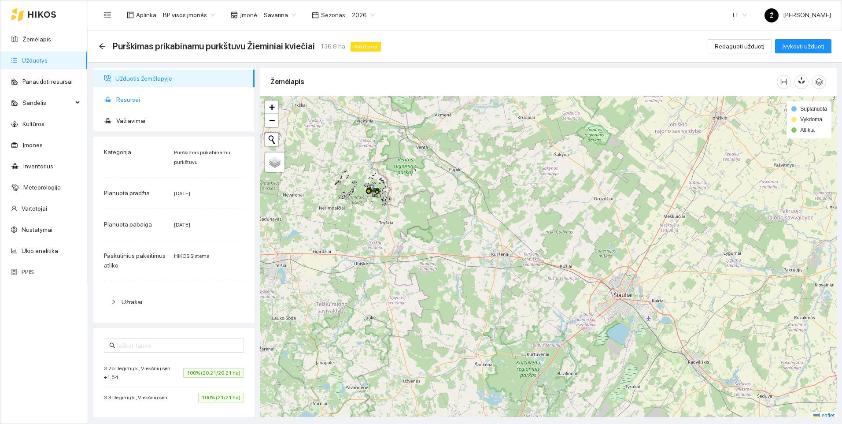
click at [133, 100] on span "Resursai" at bounding box center [181, 100] width 131 height 18
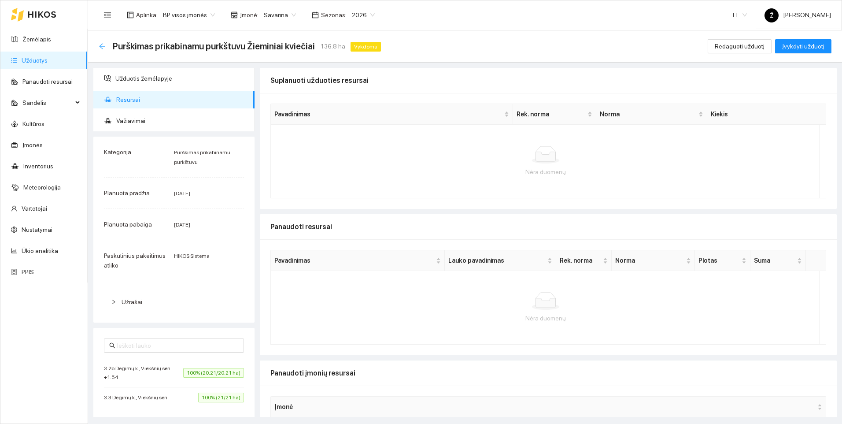
click at [105, 50] on div "Atgal" at bounding box center [102, 46] width 7 height 7
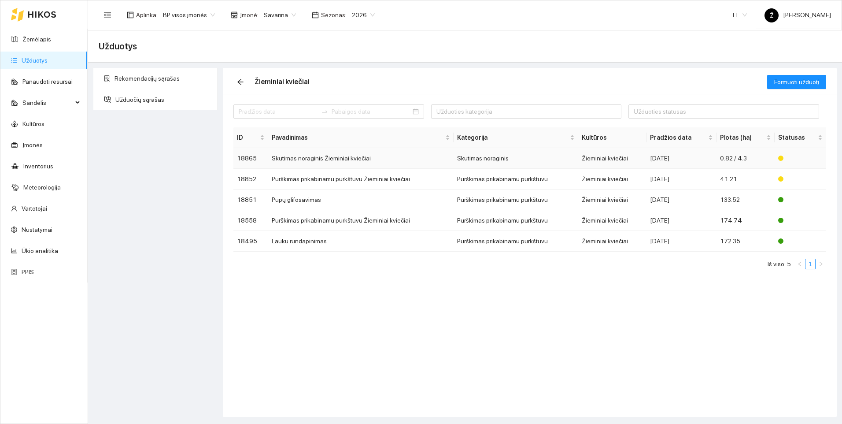
click at [326, 155] on td "Skutimas noraginis Žieminiai kviečiai" at bounding box center [360, 158] width 185 height 21
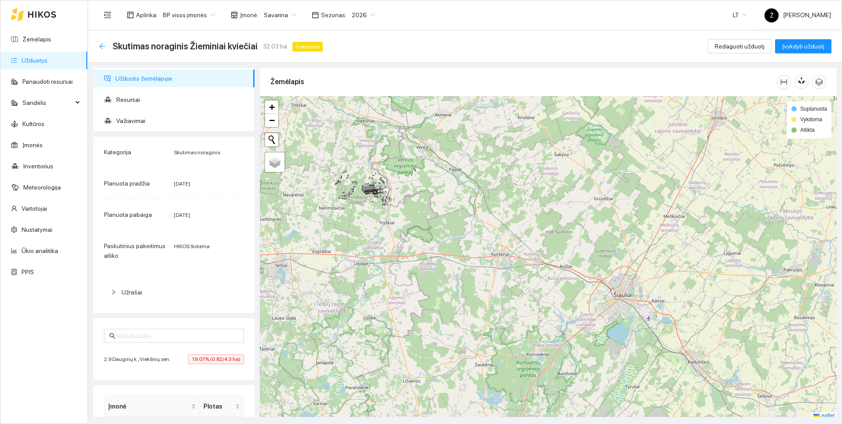
click at [102, 47] on icon "arrow-left" at bounding box center [102, 46] width 7 height 7
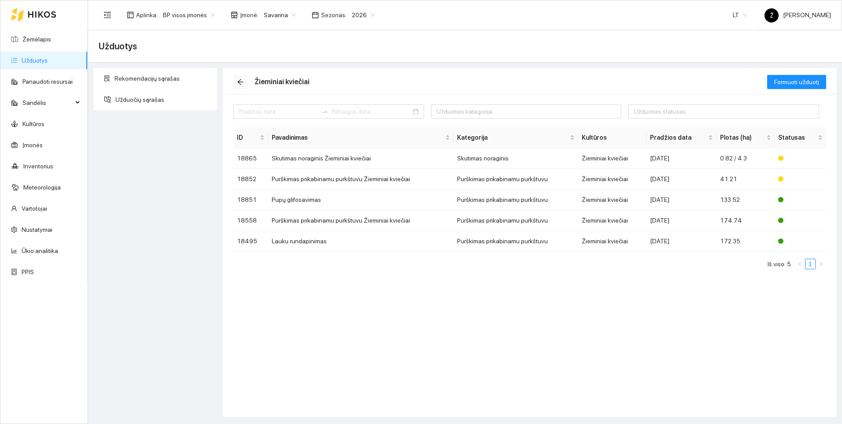
click at [242, 83] on icon "arrow-left" at bounding box center [240, 81] width 7 height 7
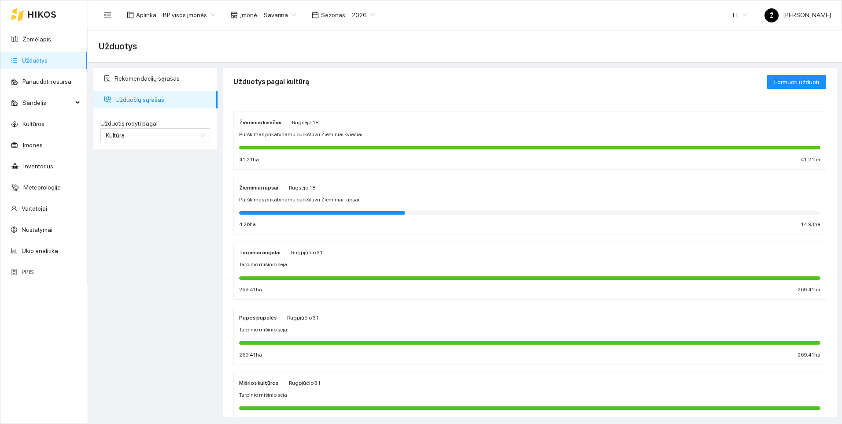
click at [281, 207] on div at bounding box center [529, 212] width 581 height 10
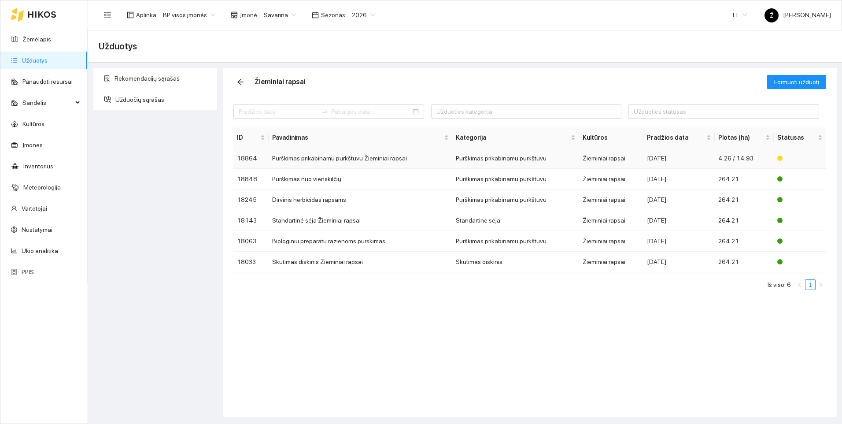
click at [328, 163] on td "Purškimas prikabinamu purkštuvu Žieminiai rapsai" at bounding box center [361, 158] width 184 height 21
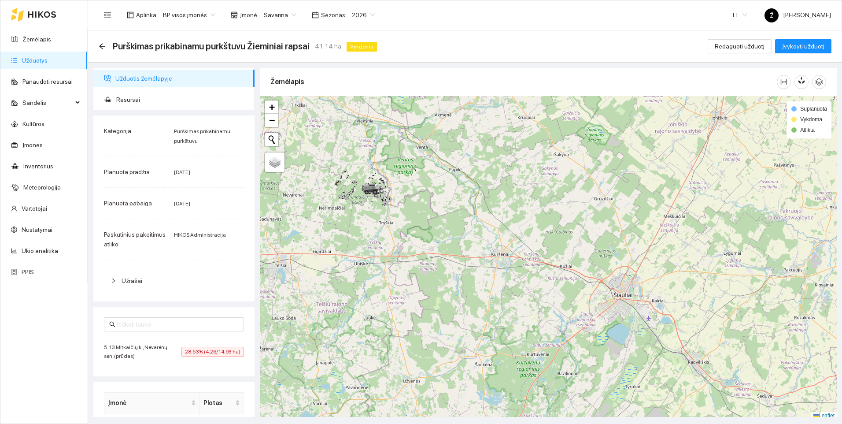
click at [96, 49] on div "Purškimas prikabinamu purkštuvu Žieminiai rapsai 41.14 ha Vykdoma Redaguoti užd…" at bounding box center [465, 46] width 754 height 32
click at [101, 44] on icon "arrow-left" at bounding box center [102, 46] width 7 height 7
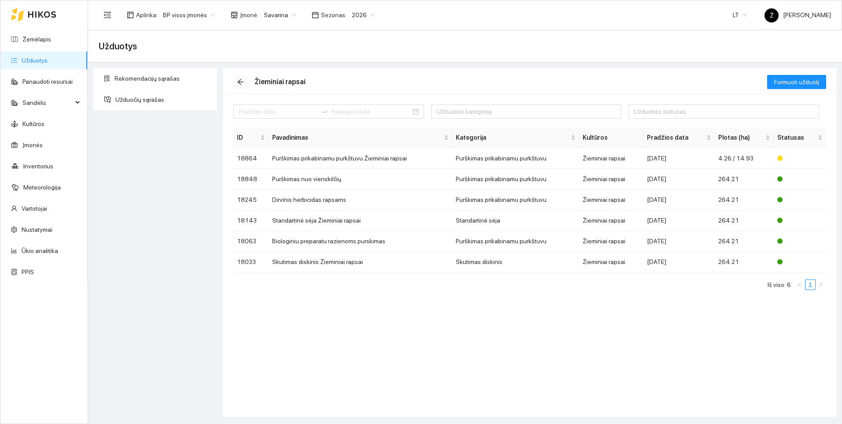
click at [245, 81] on span "arrow-left" at bounding box center [240, 81] width 13 height 7
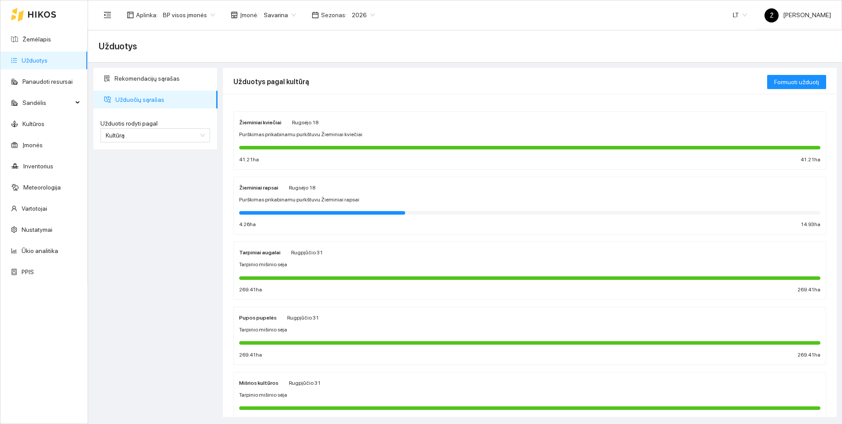
click at [288, 273] on div at bounding box center [529, 277] width 581 height 10
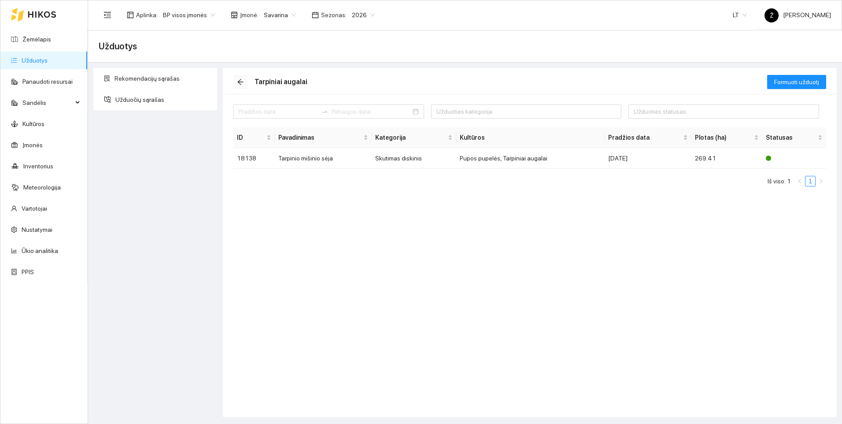
click at [239, 78] on button "button" at bounding box center [240, 82] width 14 height 14
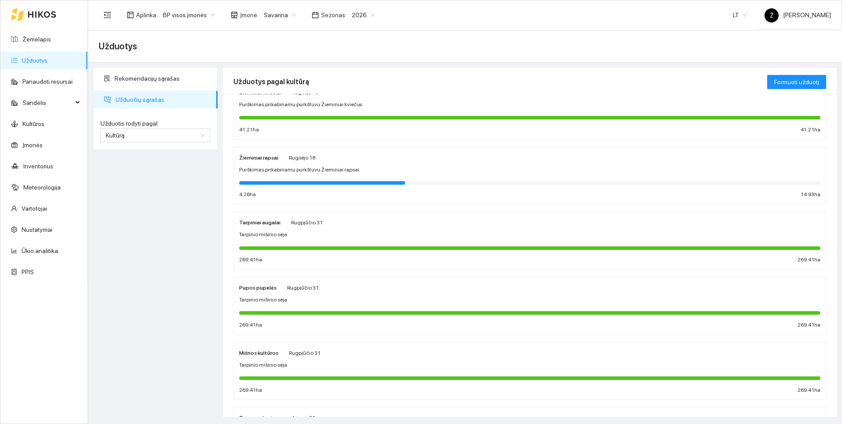
scroll to position [44, 0]
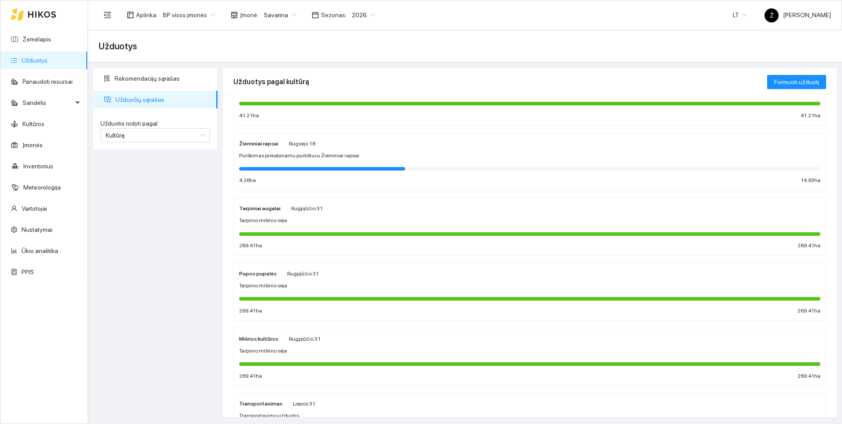
click at [279, 284] on span "Tarpinio mišinio sėja" at bounding box center [263, 285] width 48 height 8
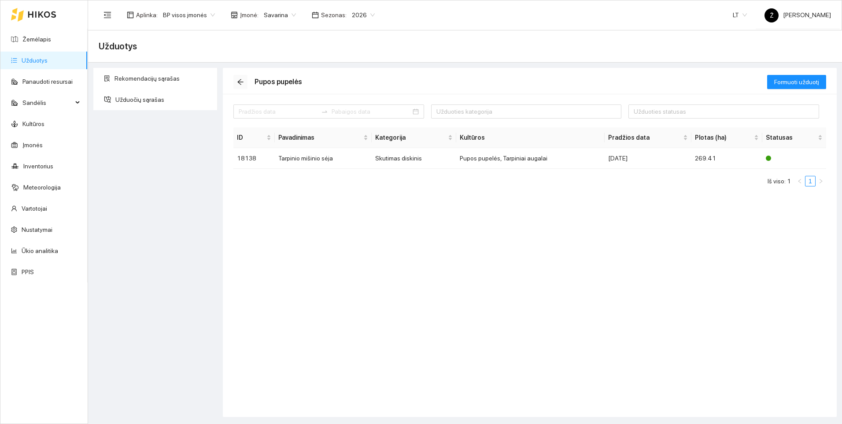
click at [242, 79] on icon "arrow-left" at bounding box center [240, 81] width 7 height 7
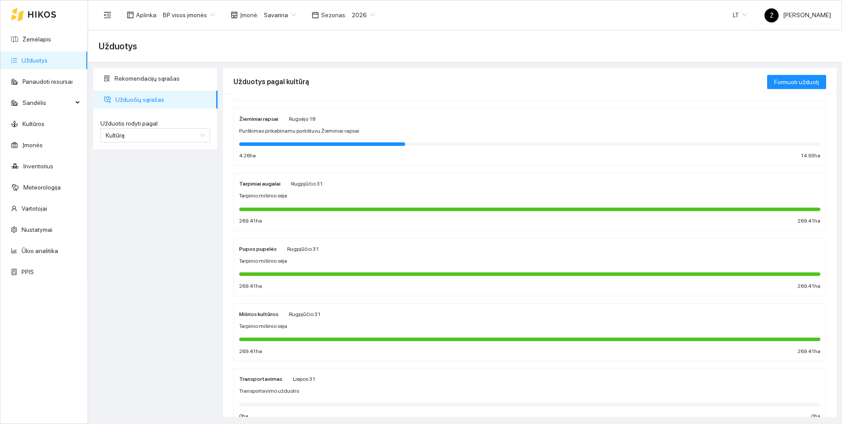
scroll to position [88, 0]
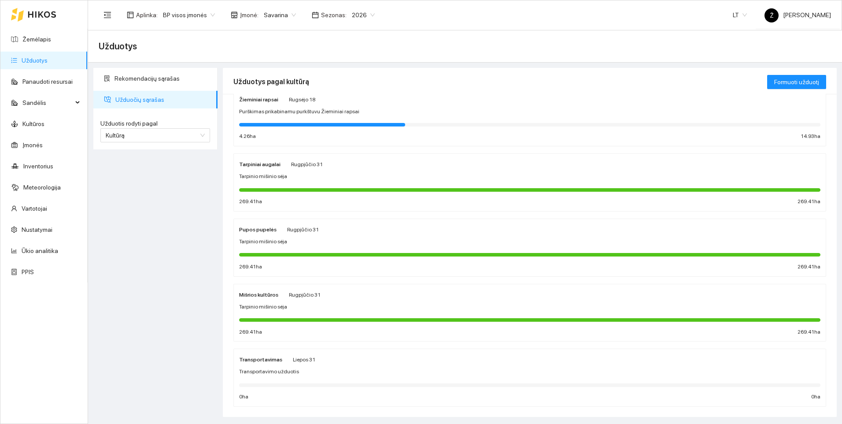
click at [286, 302] on div "Mišrios kultūros [DATE] Tarpinio mišinio sėja 269.41 ha 269.41 ha" at bounding box center [529, 312] width 581 height 47
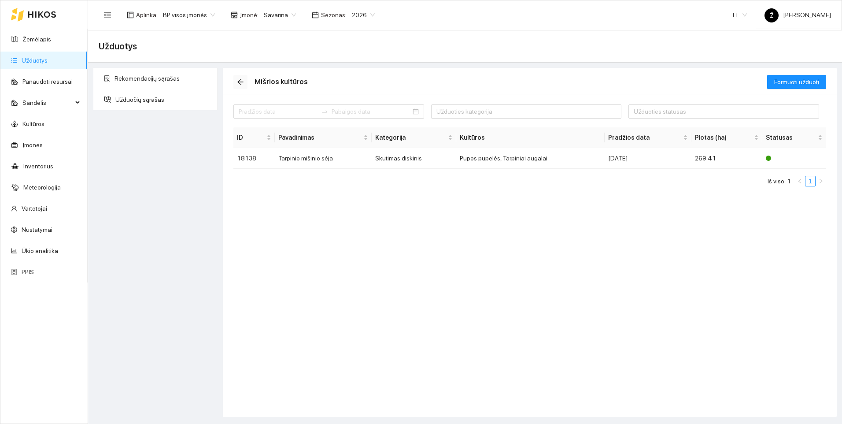
click at [245, 83] on span "arrow-left" at bounding box center [240, 81] width 13 height 7
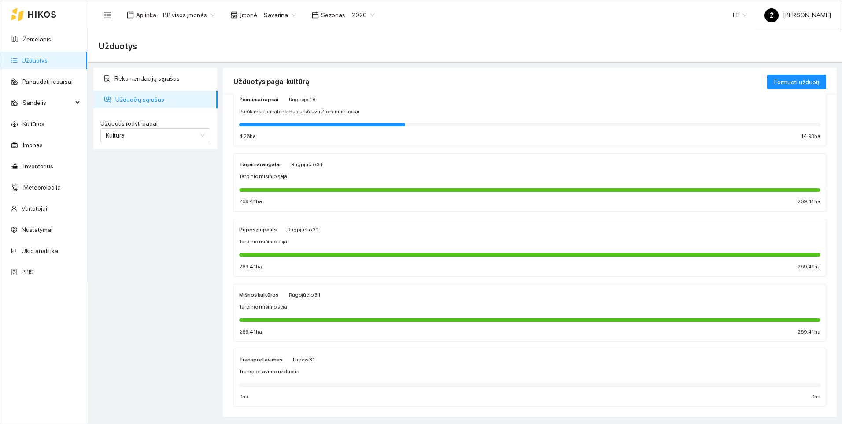
scroll to position [103, 0]
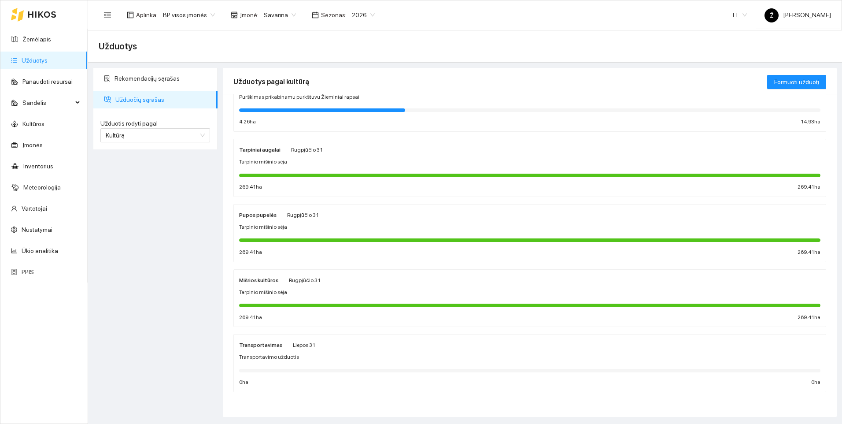
click at [286, 290] on div "Tarpinio mišinio sėja" at bounding box center [529, 292] width 581 height 8
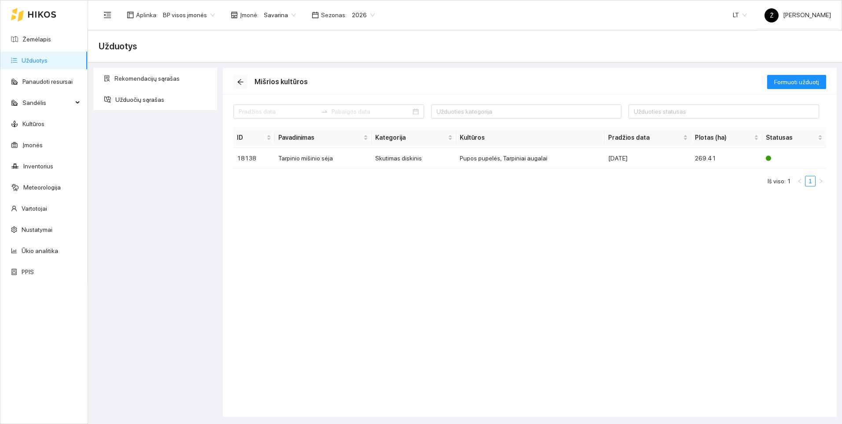
click at [240, 76] on button "button" at bounding box center [240, 82] width 14 height 14
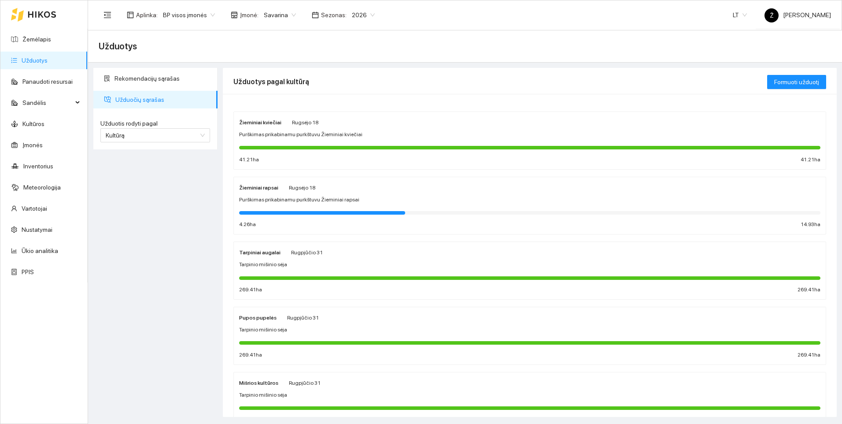
click at [286, 22] on div "Savarina" at bounding box center [279, 15] width 43 height 14
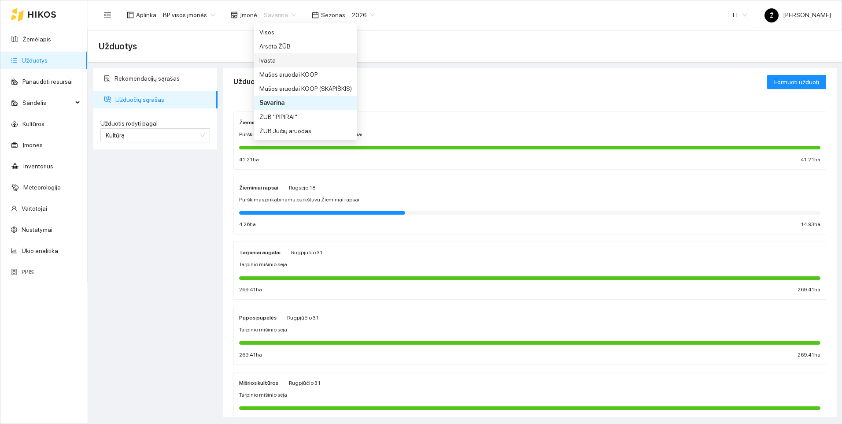
click at [271, 63] on div "Ivasta" at bounding box center [305, 60] width 92 height 10
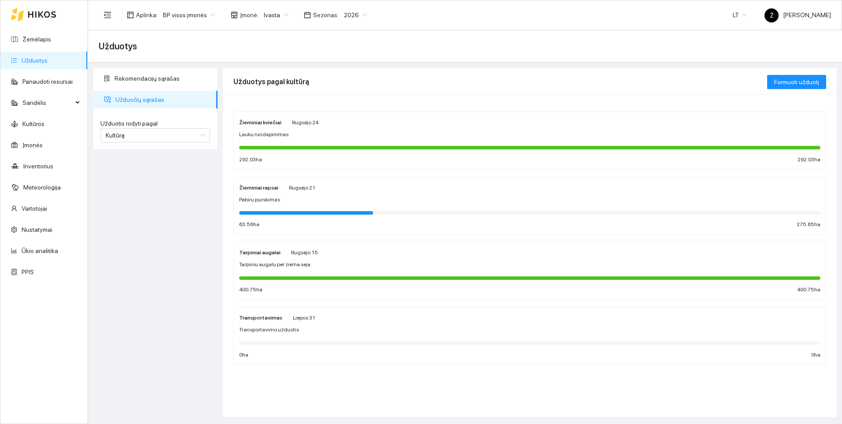
click at [268, 132] on span "Lauku rundapinimas" at bounding box center [263, 134] width 49 height 8
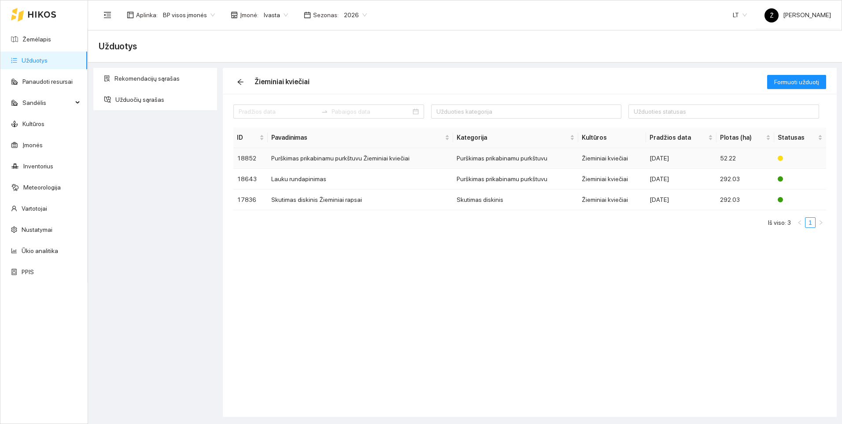
click at [379, 159] on td "Purškimas prikabinamu purkštuvu Žieminiai kviečiai" at bounding box center [360, 158] width 185 height 21
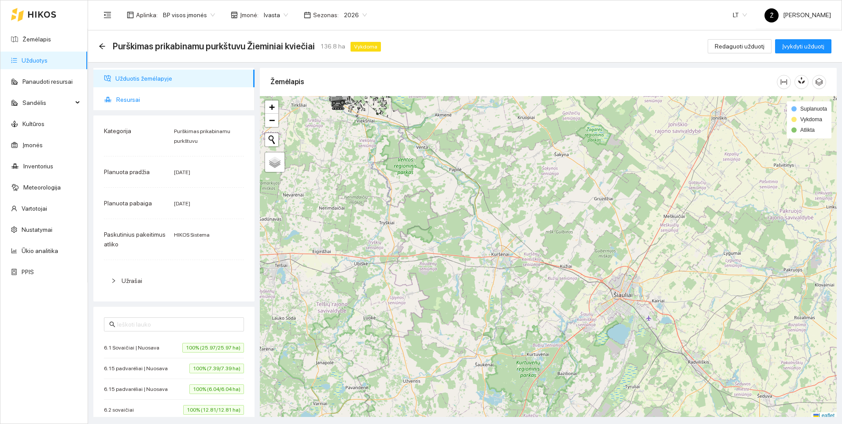
click at [120, 93] on span "Resursai" at bounding box center [181, 100] width 131 height 18
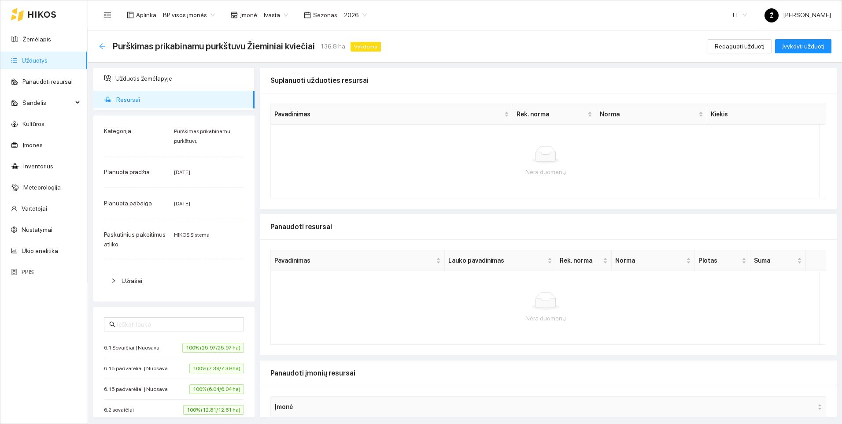
click at [101, 48] on icon "arrow-left" at bounding box center [102, 46] width 7 height 7
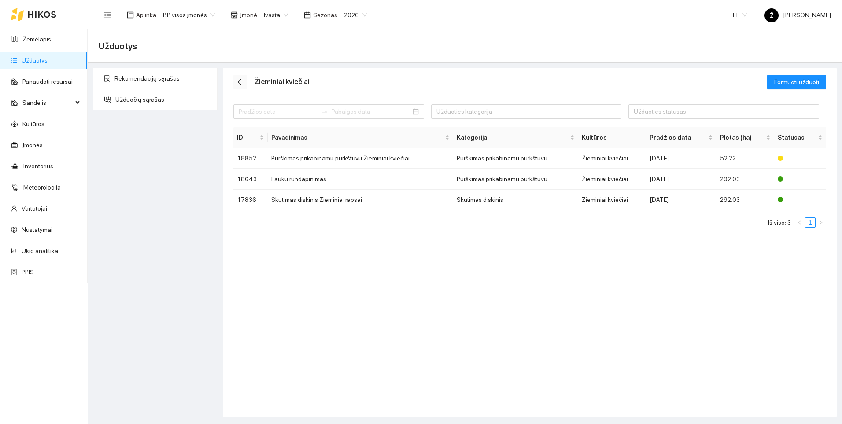
click at [239, 81] on icon "arrow-left" at bounding box center [240, 81] width 7 height 7
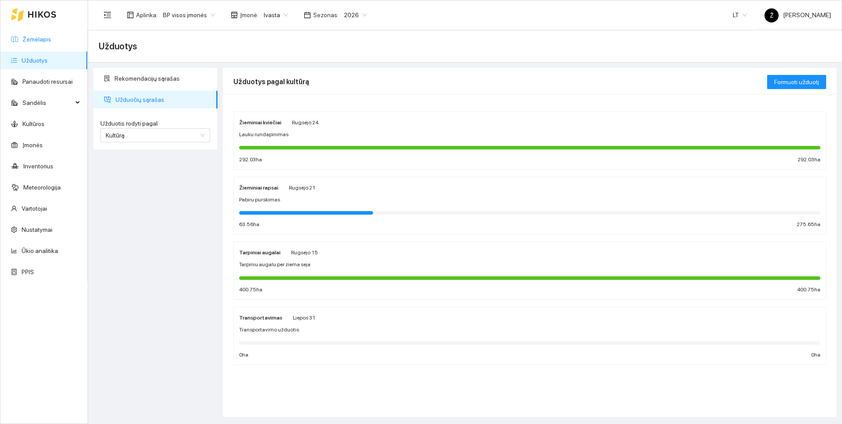
click at [51, 37] on link "Žemėlapis" at bounding box center [36, 39] width 29 height 7
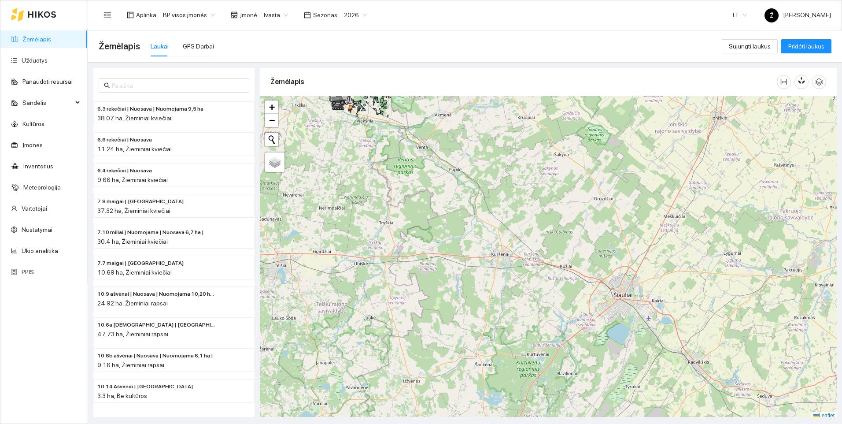
click at [471, 52] on div "Žemėlapis Laukai GPS Darbai" at bounding box center [410, 46] width 623 height 28
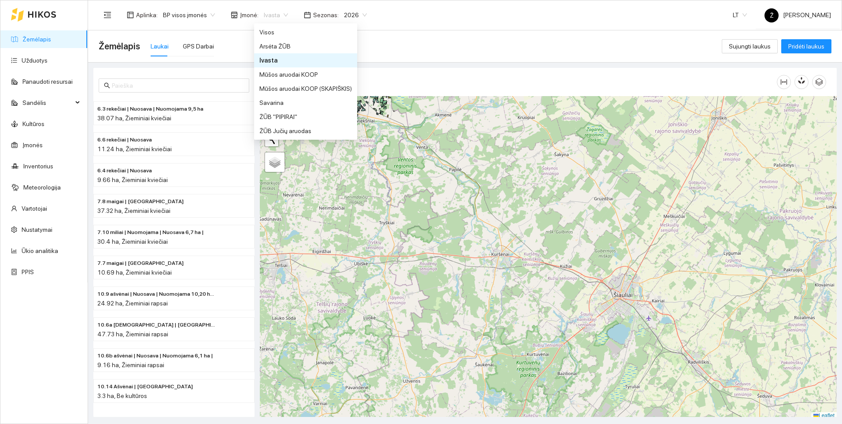
click at [278, 16] on span "Ivasta" at bounding box center [276, 14] width 24 height 13
click at [270, 107] on div "Savarina" at bounding box center [305, 103] width 92 height 10
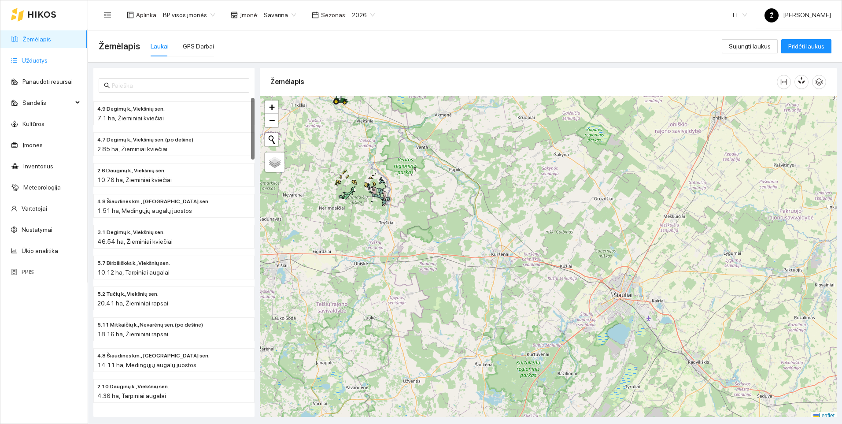
click at [38, 58] on link "Užduotys" at bounding box center [35, 60] width 26 height 7
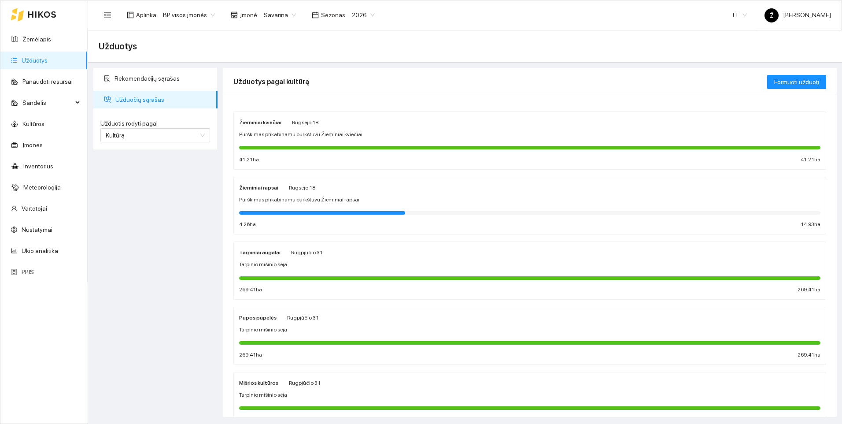
click at [306, 199] on span "Purškimas prikabinamu purkštuvu Žieminiai rapsai" at bounding box center [299, 199] width 120 height 8
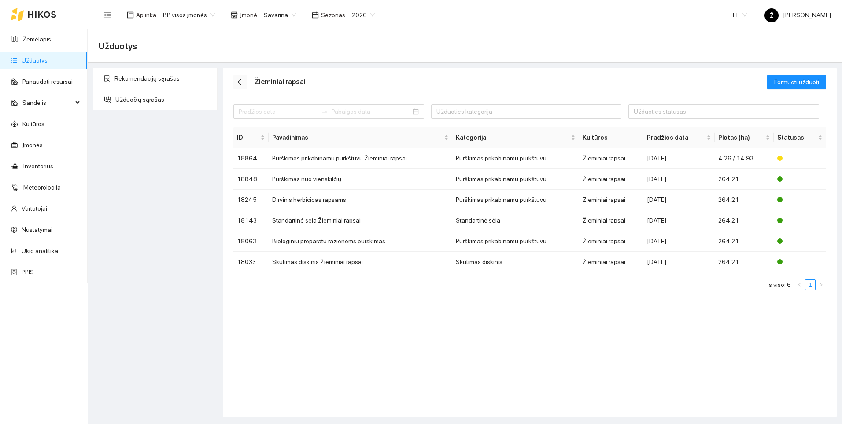
click at [236, 81] on span "arrow-left" at bounding box center [240, 81] width 13 height 7
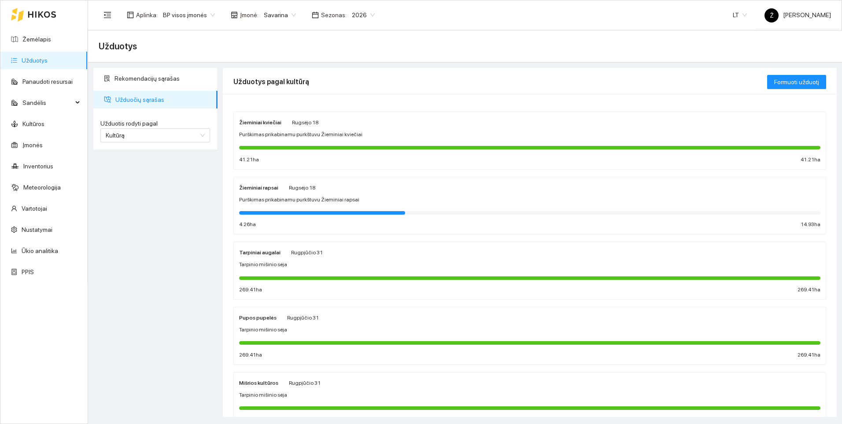
click at [168, 275] on div "Rekomendacijų sąrašas Užduočių sąrašas Užduotis rodyti pagal Kultūrą Užduotis r…" at bounding box center [155, 242] width 129 height 349
click at [298, 209] on div at bounding box center [529, 212] width 581 height 10
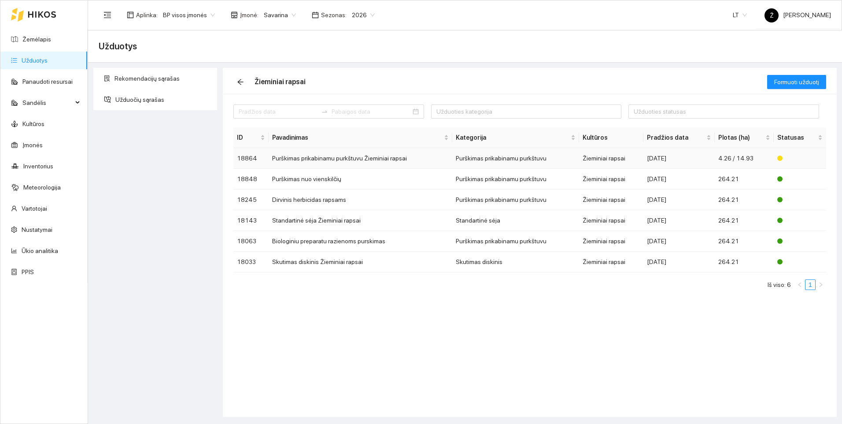
click at [307, 163] on td "Purškimas prikabinamu purkštuvu Žieminiai rapsai" at bounding box center [361, 158] width 184 height 21
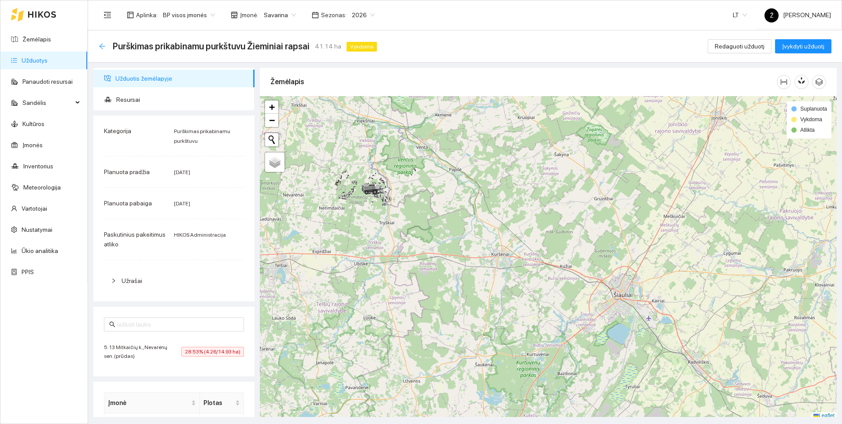
click at [100, 44] on icon "arrow-left" at bounding box center [102, 46] width 7 height 7
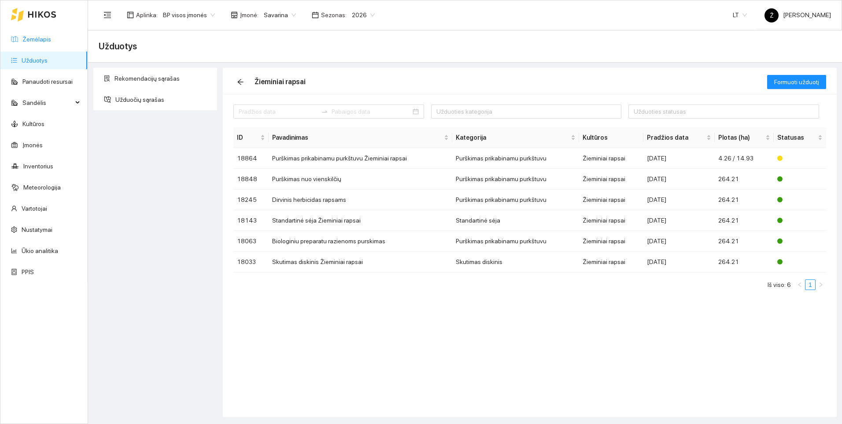
click at [45, 37] on link "Žemėlapis" at bounding box center [36, 39] width 29 height 7
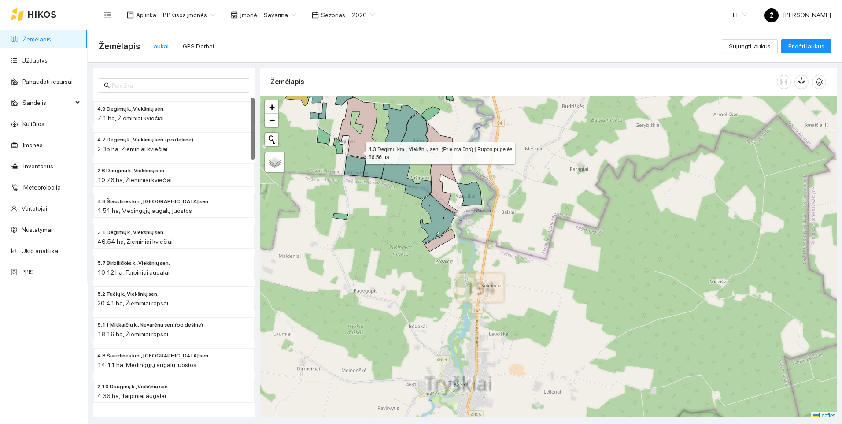
scroll to position [3, 0]
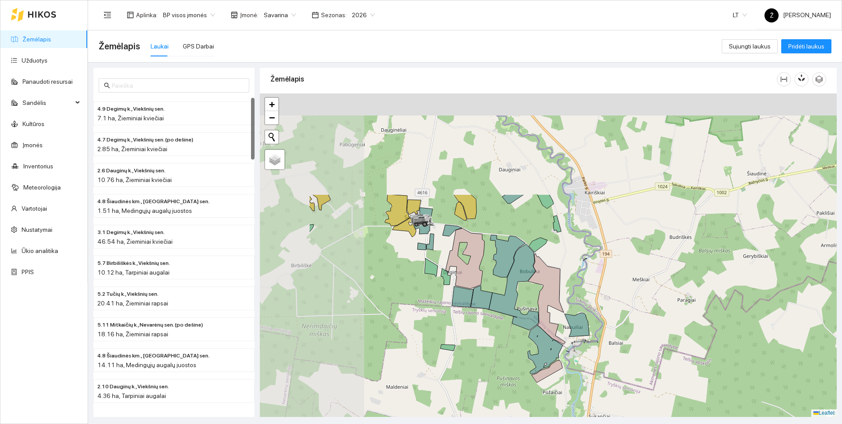
drag, startPoint x: 357, startPoint y: 150, endPoint x: 464, endPoint y: 283, distance: 170.9
click at [464, 283] on icon at bounding box center [465, 258] width 39 height 60
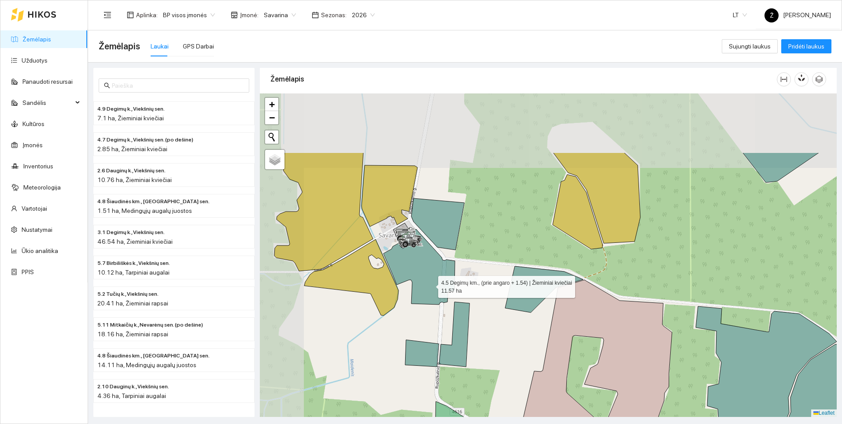
drag, startPoint x: 359, startPoint y: 189, endPoint x: 428, endPoint y: 281, distance: 114.5
click at [428, 281] on icon at bounding box center [418, 266] width 71 height 75
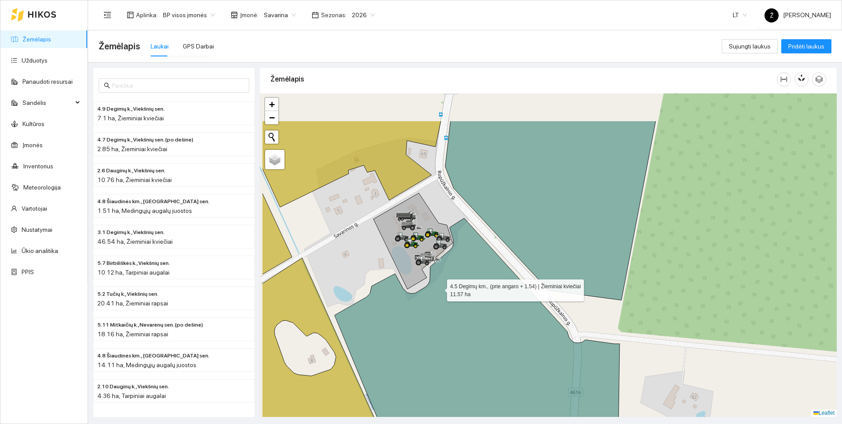
drag, startPoint x: 372, startPoint y: 221, endPoint x: 443, endPoint y: 294, distance: 101.8
click at [443, 294] on icon at bounding box center [477, 363] width 285 height 291
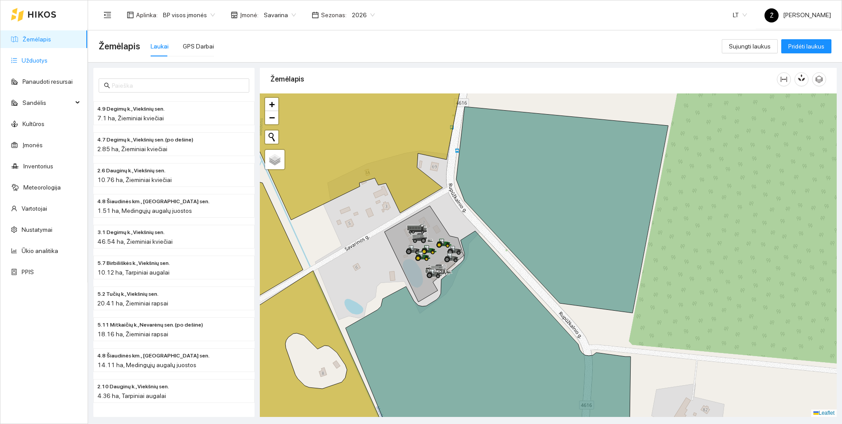
click at [45, 58] on link "Užduotys" at bounding box center [35, 60] width 26 height 7
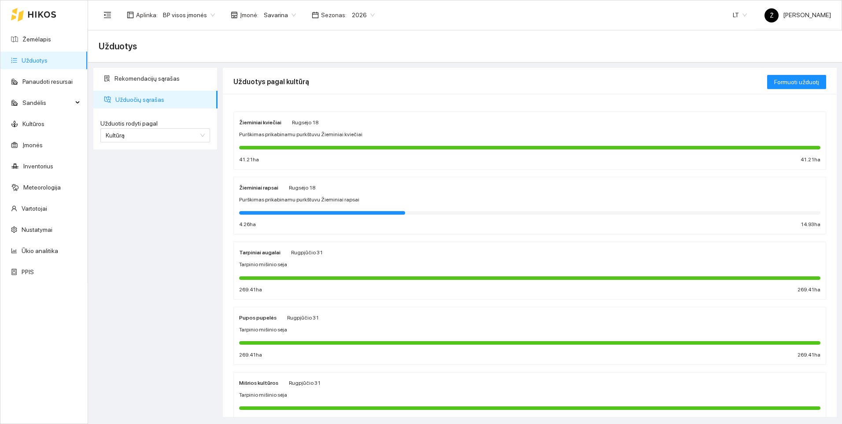
click at [284, 14] on span "Savarina" at bounding box center [280, 14] width 32 height 13
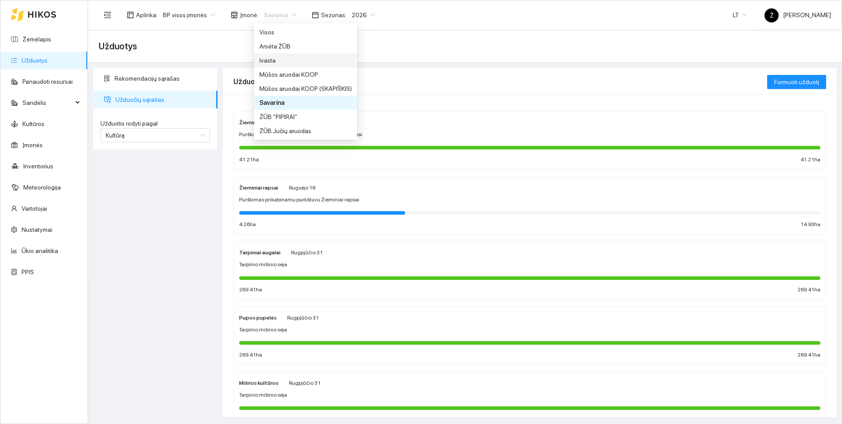
click at [274, 66] on div "Ivasta" at bounding box center [305, 60] width 103 height 14
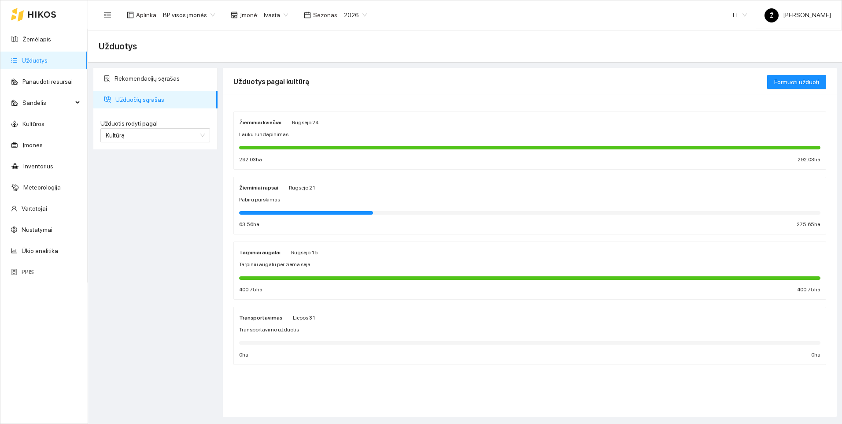
click at [205, 217] on div "Rekomendacijų sąrašas Užduočių sąrašas Užduotis rodyti pagal Kultūrą Užduotis r…" at bounding box center [155, 242] width 129 height 349
click at [277, 205] on div "Žieminiai rapsai [DATE] Pabiru purskimas 63.56 ha 275.65 ha" at bounding box center [529, 205] width 581 height 47
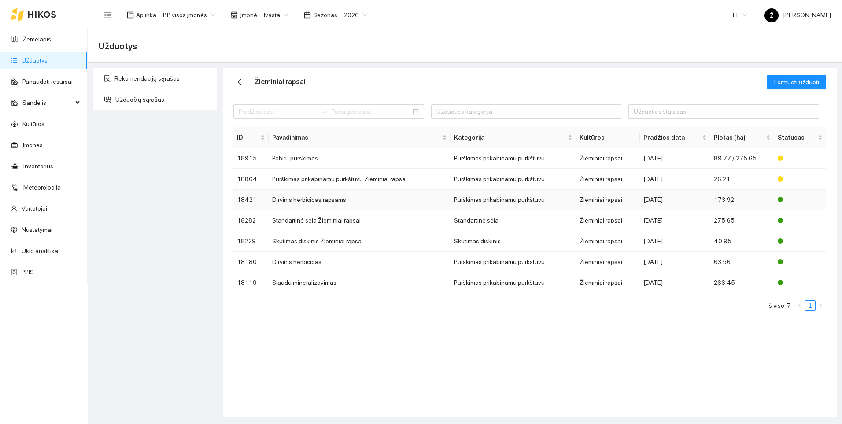
click at [284, 202] on td "Dirvinis herbicidas rapsams" at bounding box center [360, 199] width 182 height 21
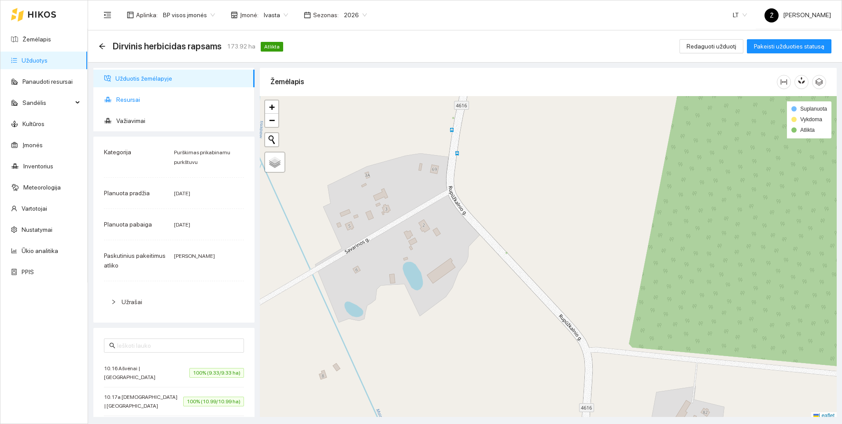
click at [128, 98] on span "Resursai" at bounding box center [181, 100] width 131 height 18
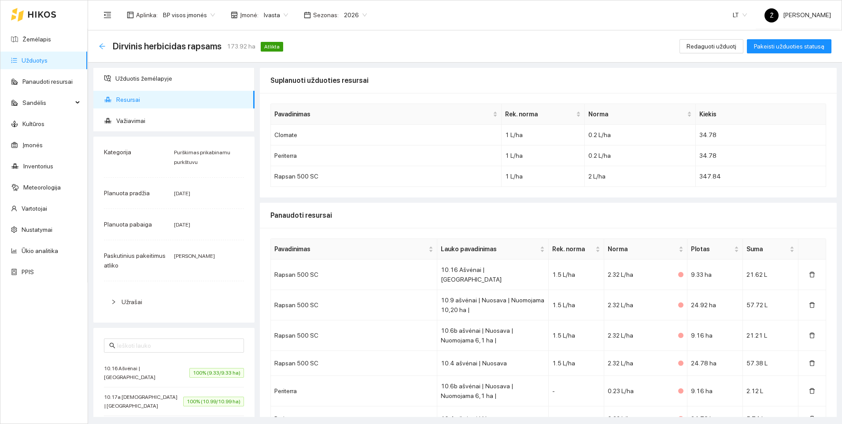
click at [102, 43] on icon "arrow-left" at bounding box center [102, 46] width 7 height 7
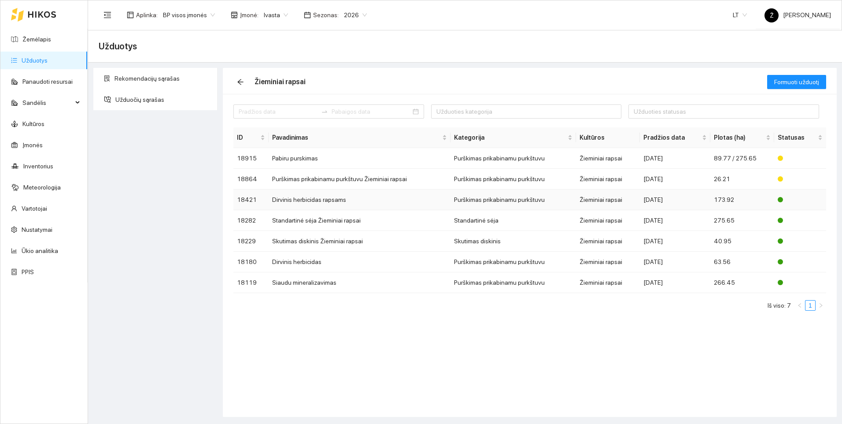
click at [281, 199] on td "Dirvinis herbicidas rapsams" at bounding box center [360, 199] width 182 height 21
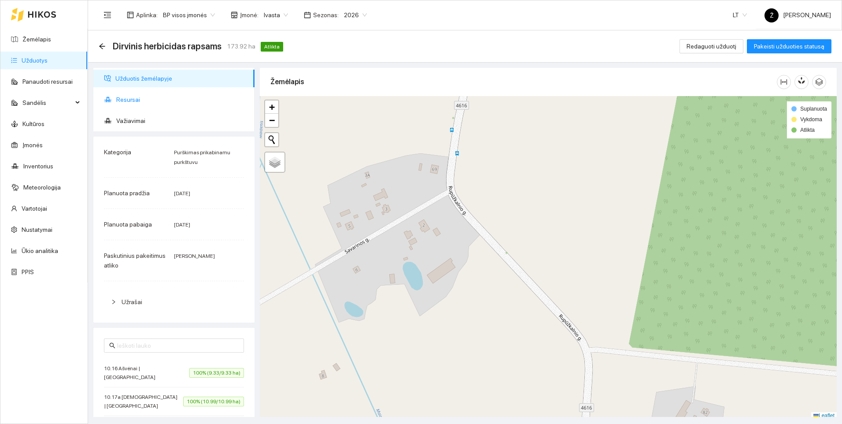
click at [133, 100] on span "Resursai" at bounding box center [181, 100] width 131 height 18
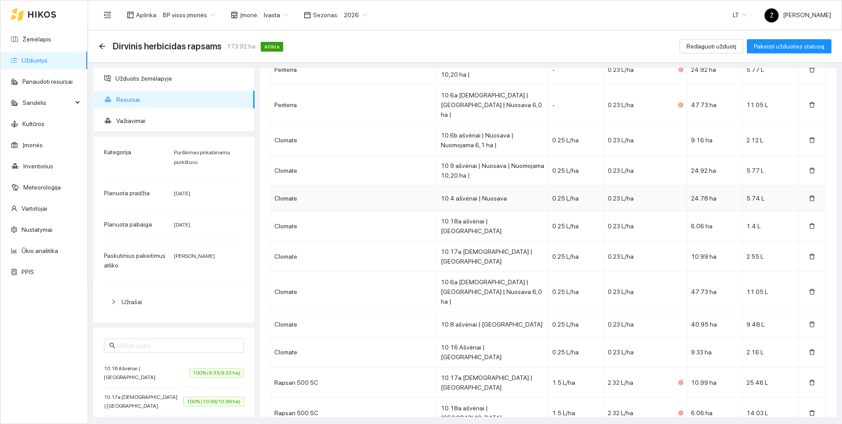
scroll to position [376, 0]
click at [37, 102] on span "Sandėlis" at bounding box center [47, 103] width 50 height 18
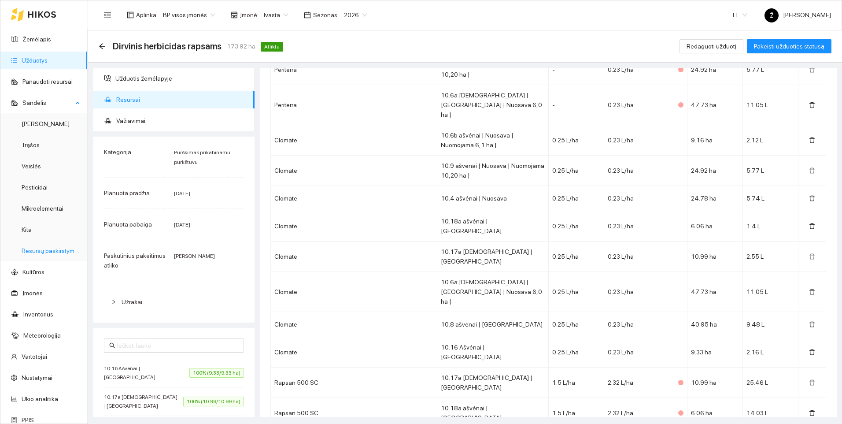
click at [52, 251] on link "Resursų paskirstymas" at bounding box center [51, 250] width 59 height 7
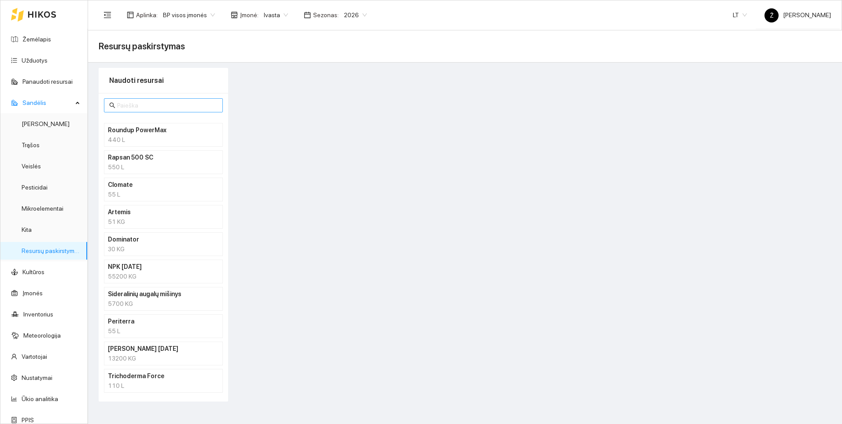
click at [122, 107] on input "text" at bounding box center [167, 105] width 100 height 10
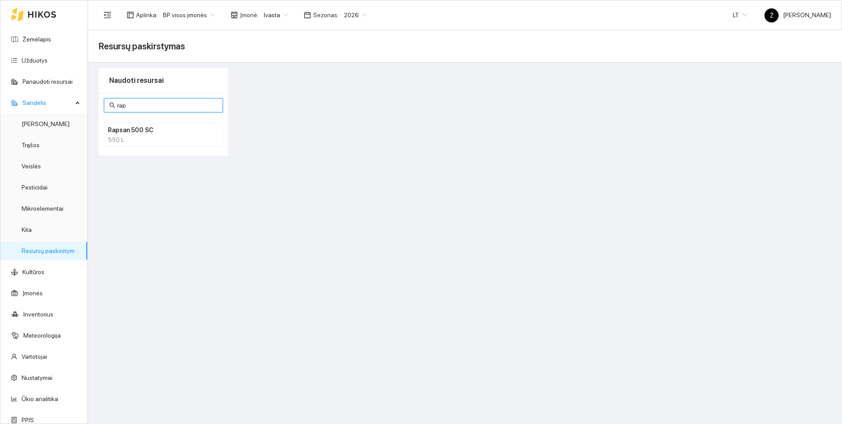
click at [114, 136] on div "550 L" at bounding box center [163, 140] width 111 height 10
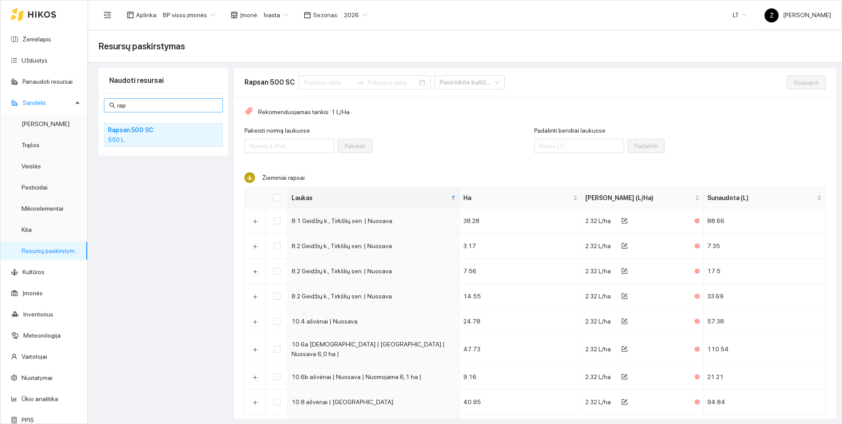
click at [139, 107] on input "rap" at bounding box center [167, 105] width 100 height 10
type input "r"
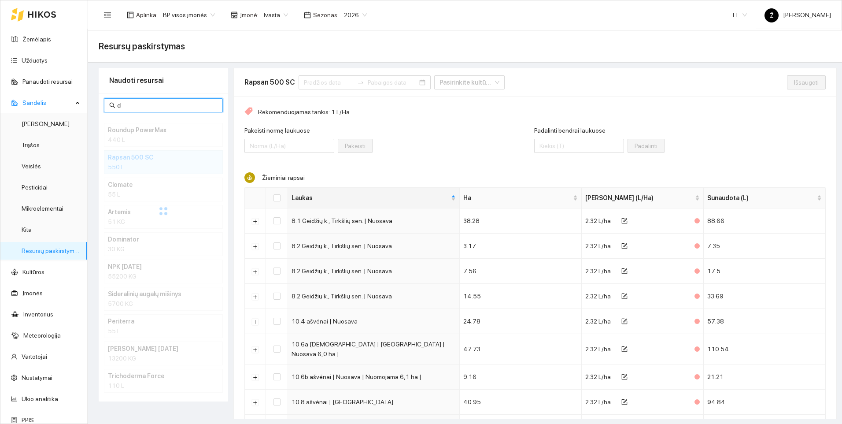
type input "clo"
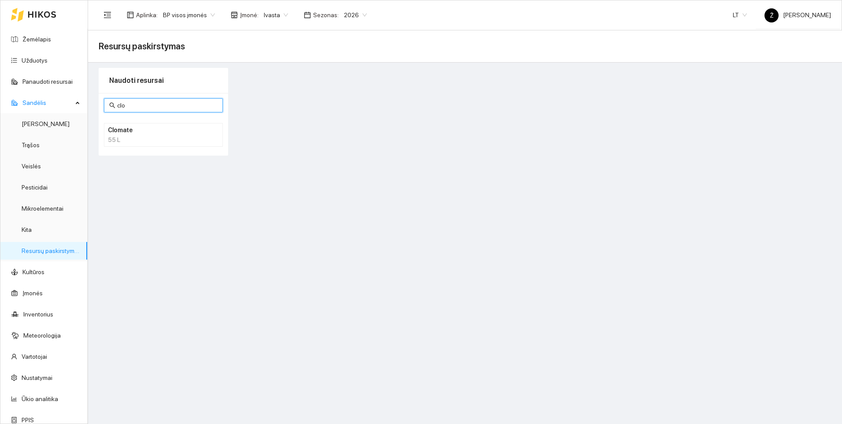
drag, startPoint x: 141, startPoint y: 104, endPoint x: 111, endPoint y: 106, distance: 30.4
click at [111, 106] on span "clo" at bounding box center [163, 105] width 119 height 14
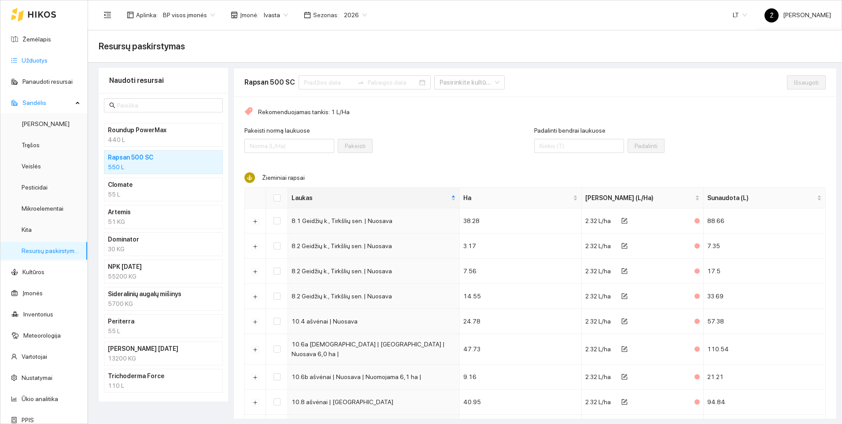
click at [29, 58] on link "Užduotys" at bounding box center [35, 60] width 26 height 7
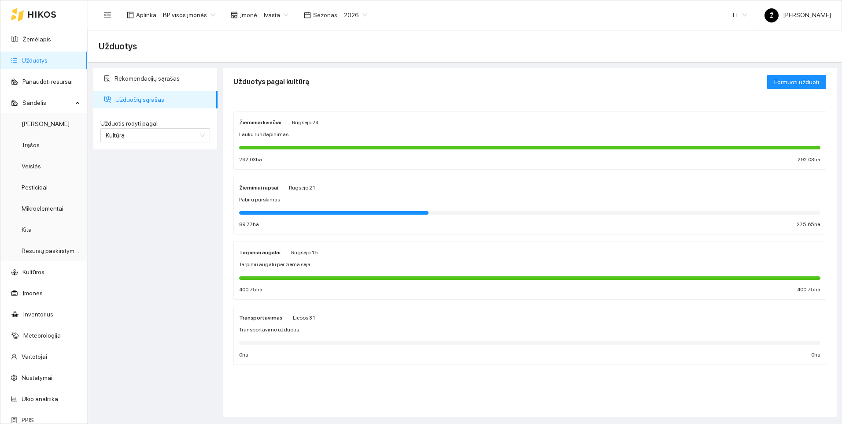
click at [187, 210] on div "Rekomendacijų sąrašas Užduočių sąrašas Užduotis rodyti pagal Kultūrą Užduotis r…" at bounding box center [155, 242] width 129 height 349
